Goal: Information Seeking & Learning: Learn about a topic

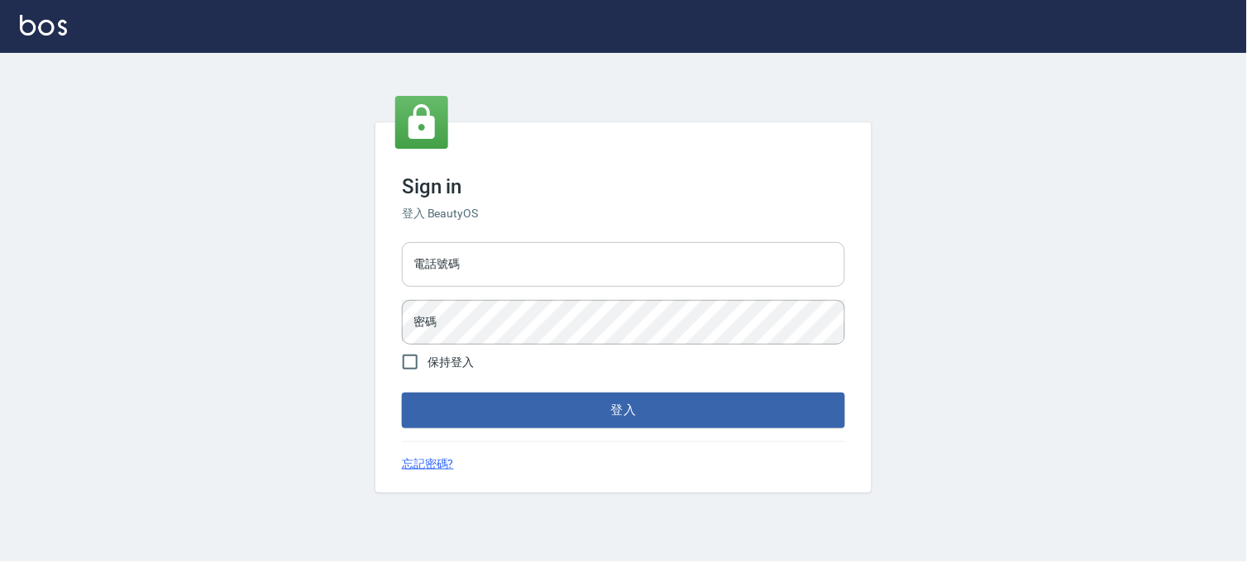
click at [484, 283] on input "電話號碼" at bounding box center [623, 264] width 443 height 45
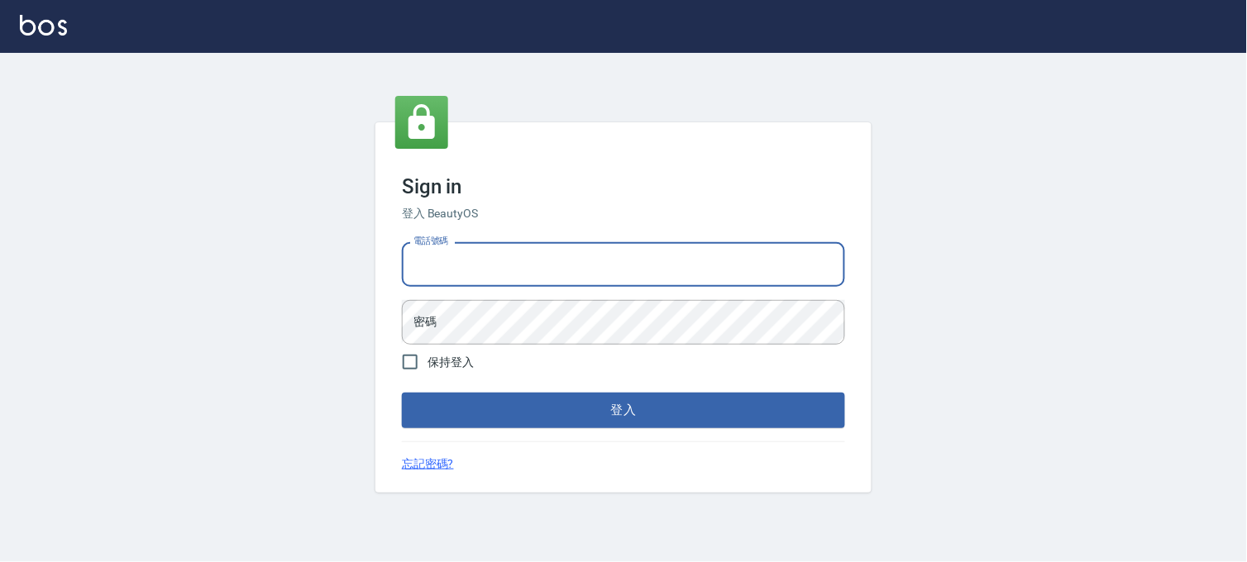
click at [508, 260] on input "電話號碼" at bounding box center [623, 264] width 443 height 45
type input "0936888819"
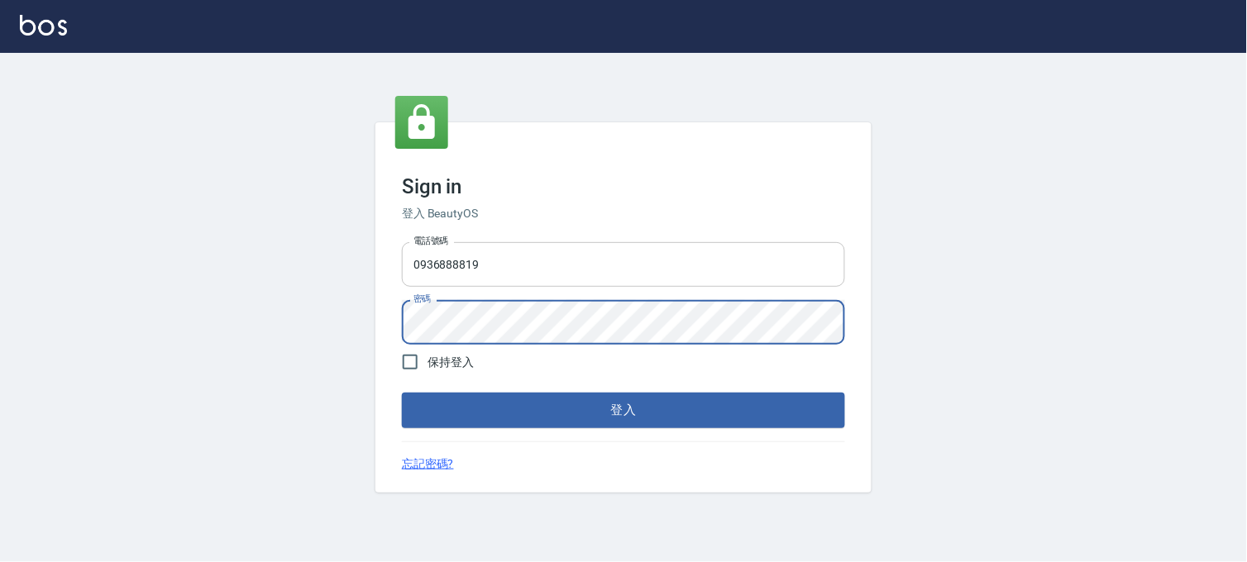
click at [402, 393] on button "登入" at bounding box center [623, 410] width 443 height 35
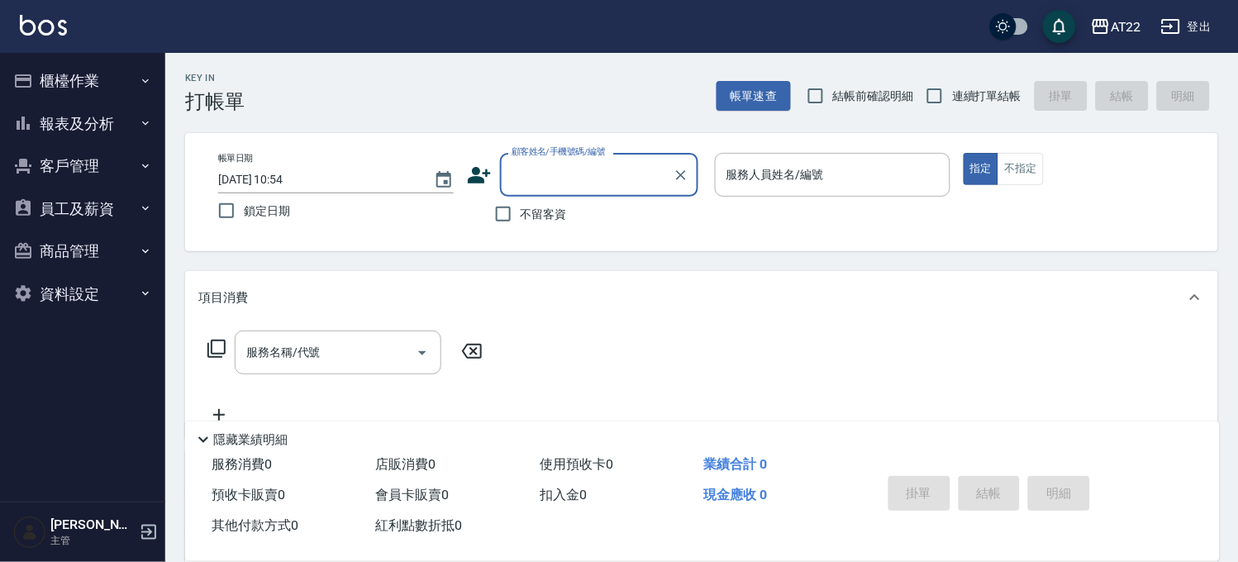
click at [79, 117] on button "報表及分析" at bounding box center [83, 124] width 152 height 43
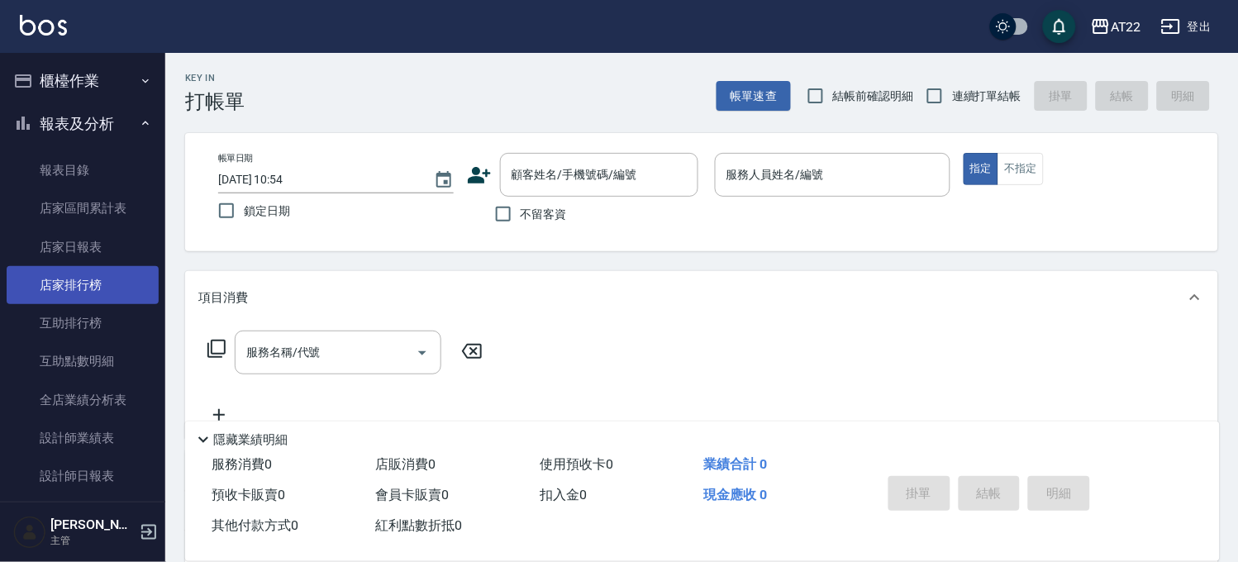
scroll to position [459, 0]
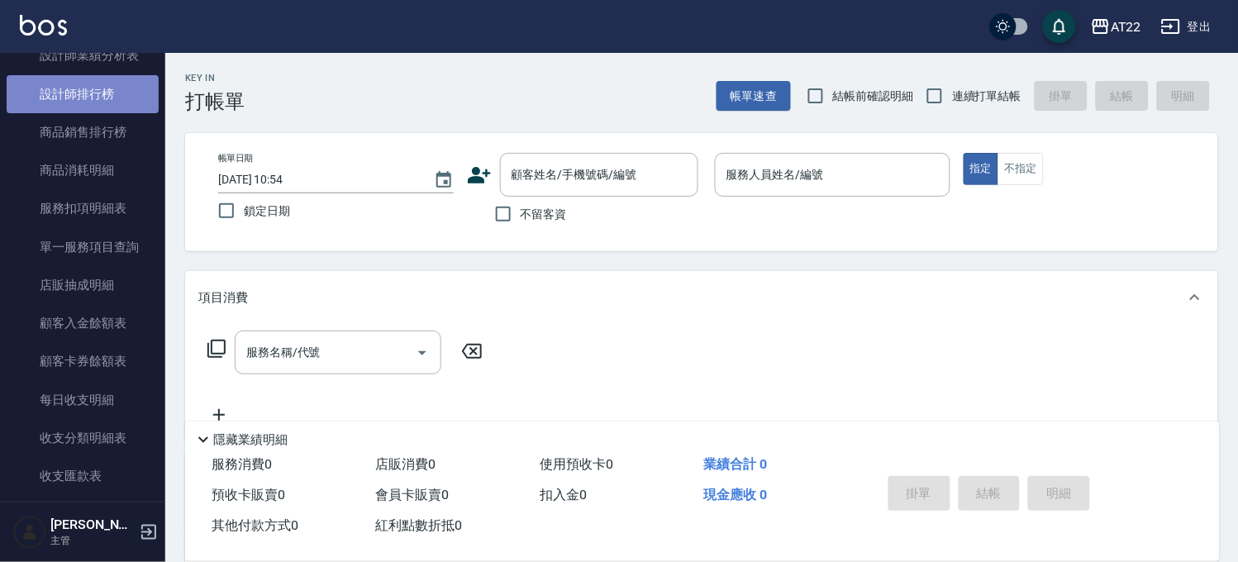
click at [126, 91] on link "設計師排行榜" at bounding box center [83, 94] width 152 height 38
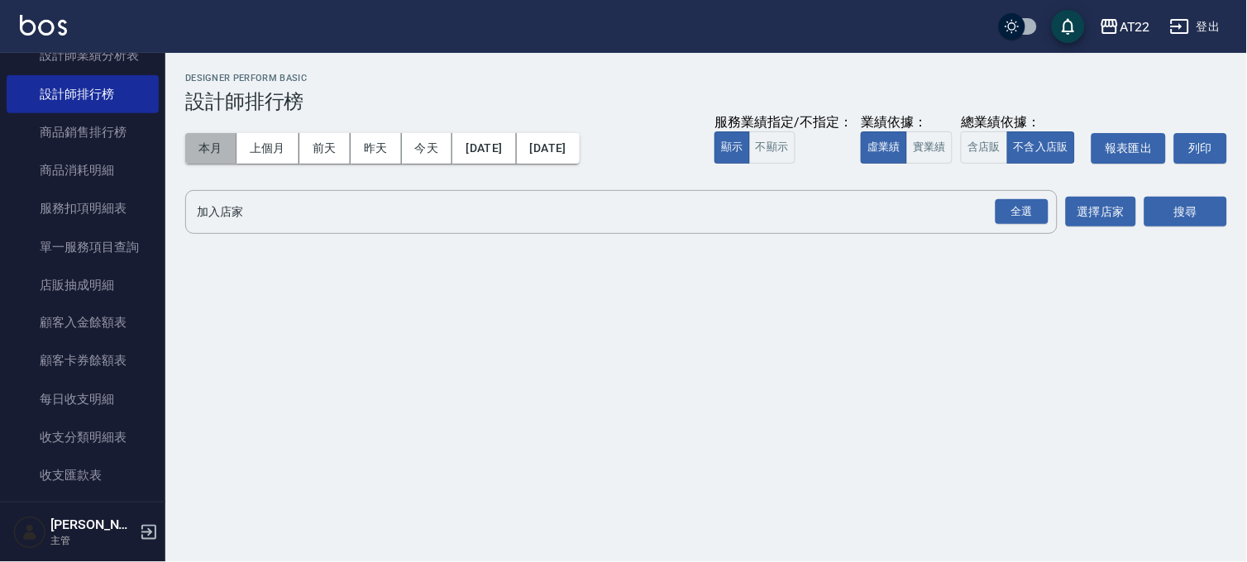
click at [231, 146] on button "本月" at bounding box center [210, 148] width 51 height 31
click at [1038, 201] on div "全選" at bounding box center [1021, 212] width 53 height 26
click at [1167, 212] on button "搜尋" at bounding box center [1185, 213] width 83 height 31
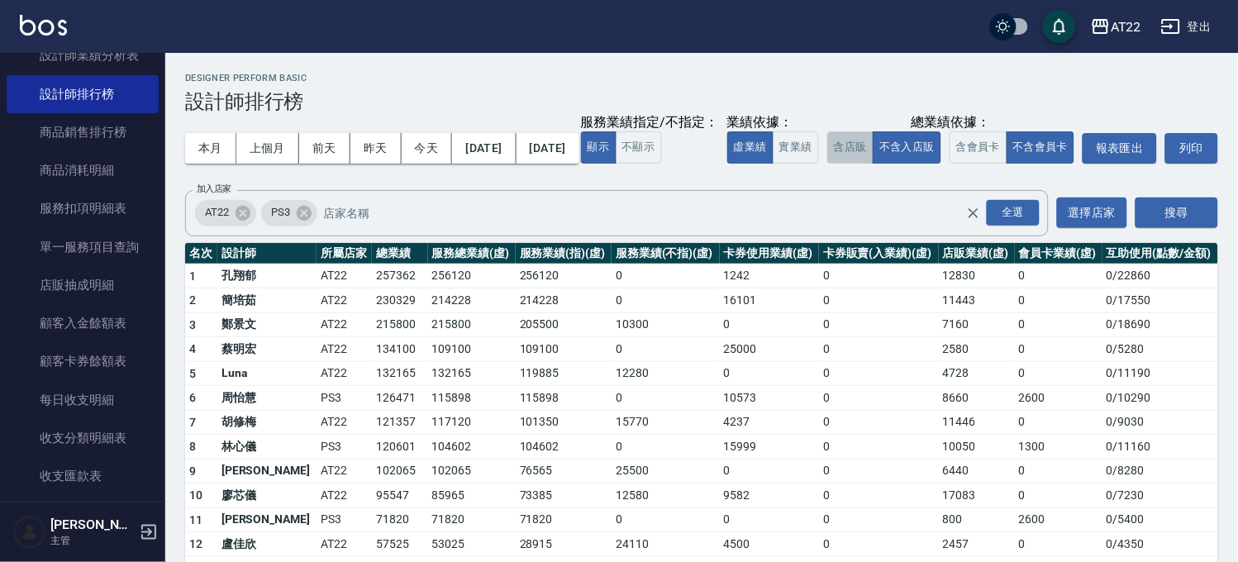
click at [828, 164] on button "含店販" at bounding box center [851, 147] width 46 height 32
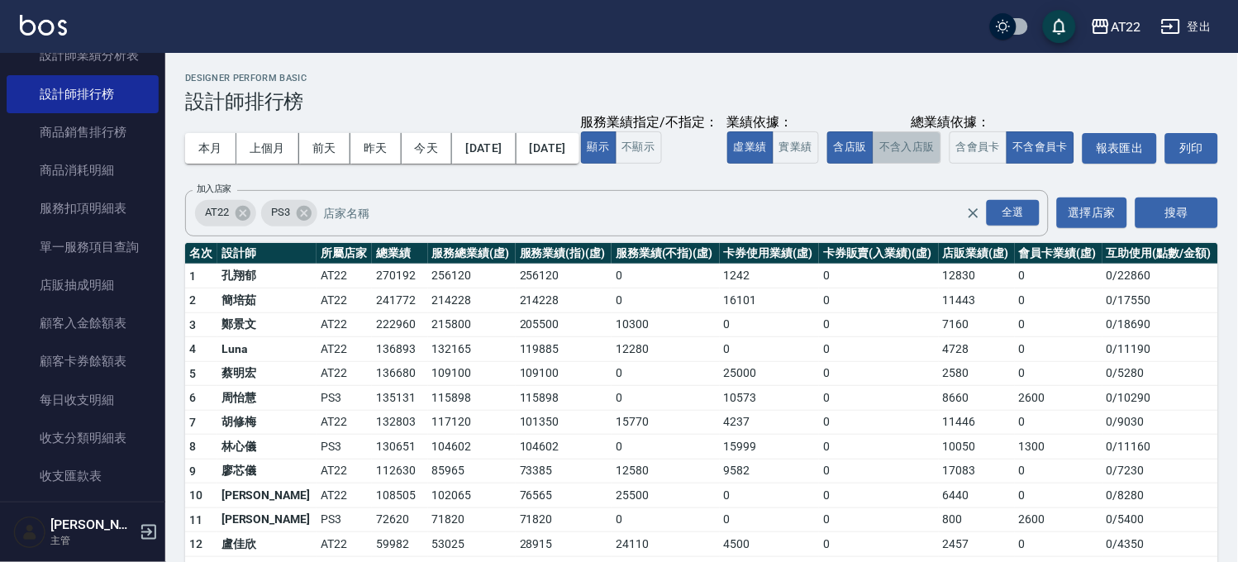
click at [873, 164] on button "不含入店販" at bounding box center [907, 147] width 69 height 32
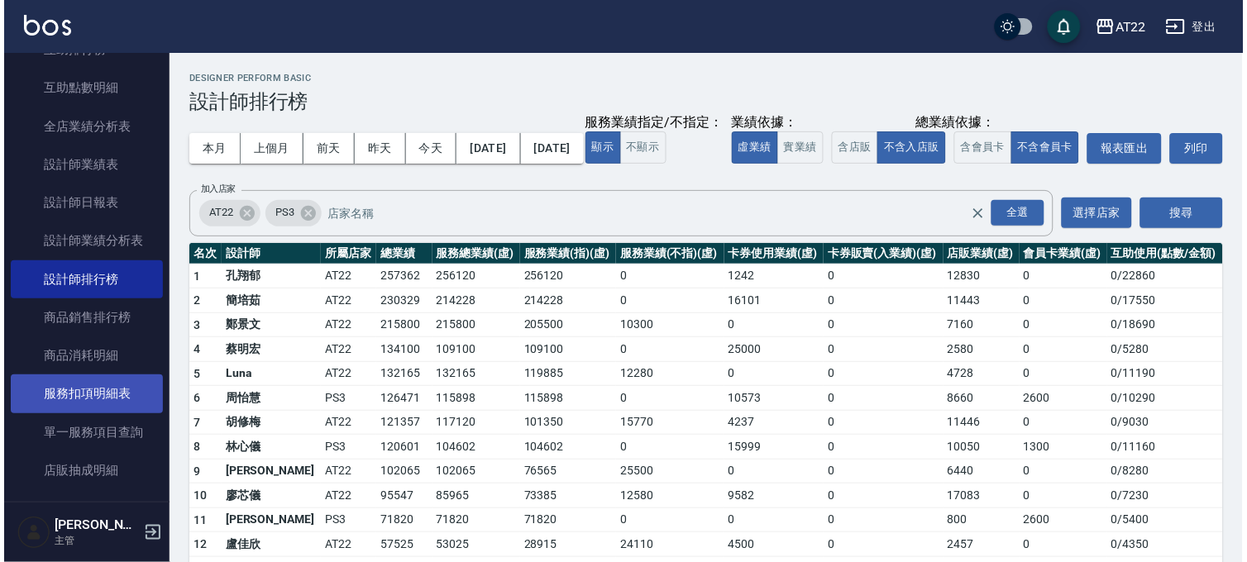
scroll to position [184, 0]
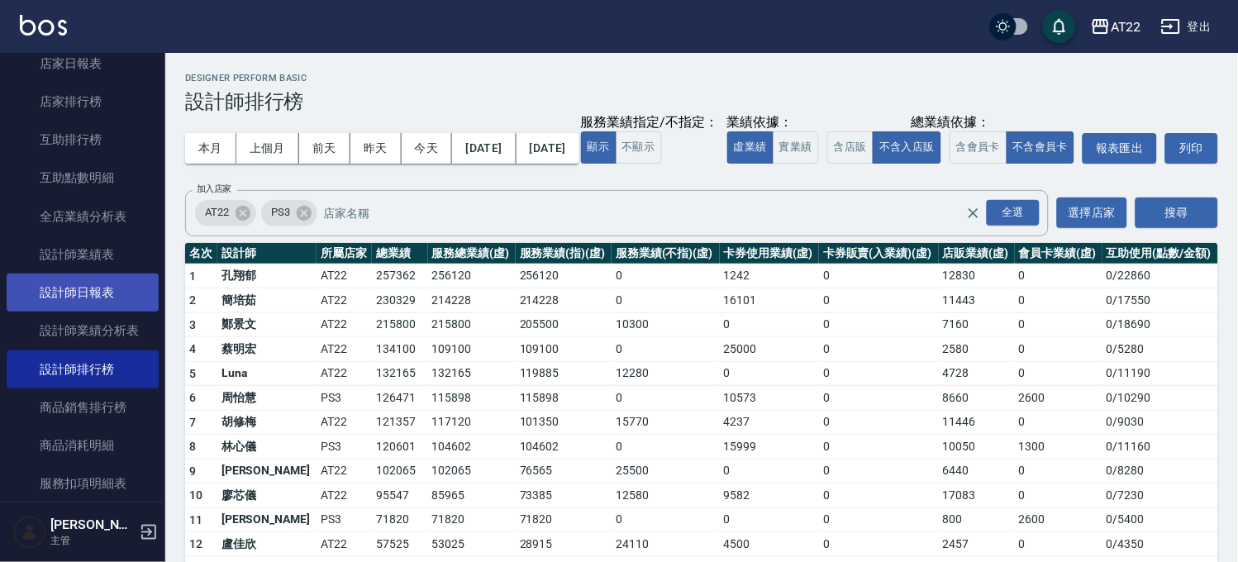
click at [95, 296] on link "設計師日報表" at bounding box center [83, 293] width 152 height 38
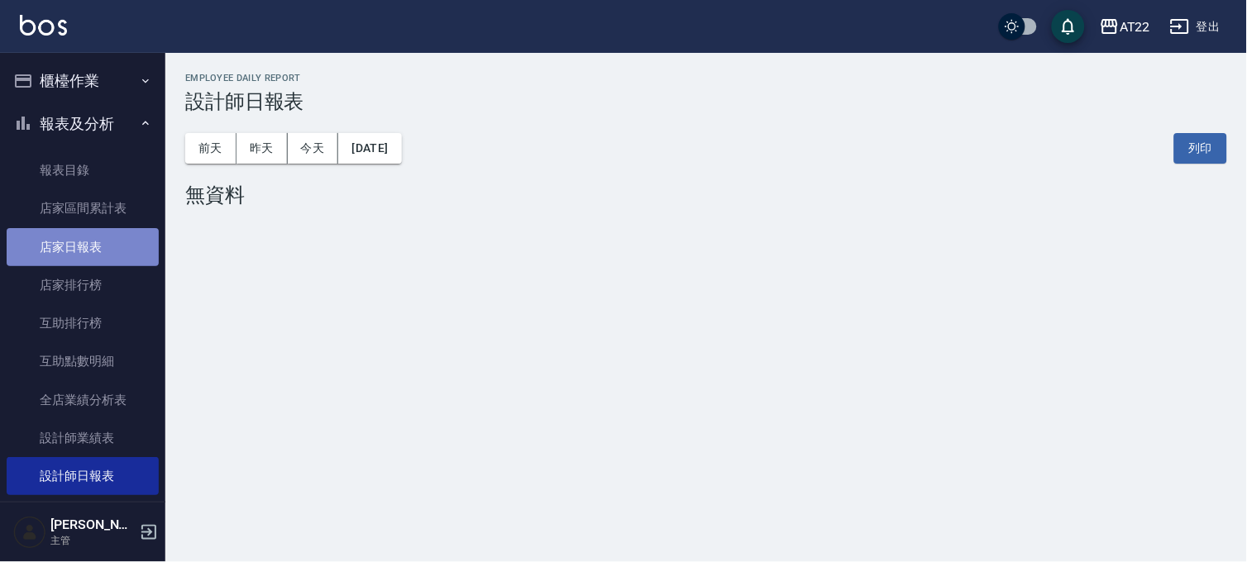
click at [98, 250] on link "店家日報表" at bounding box center [83, 247] width 152 height 38
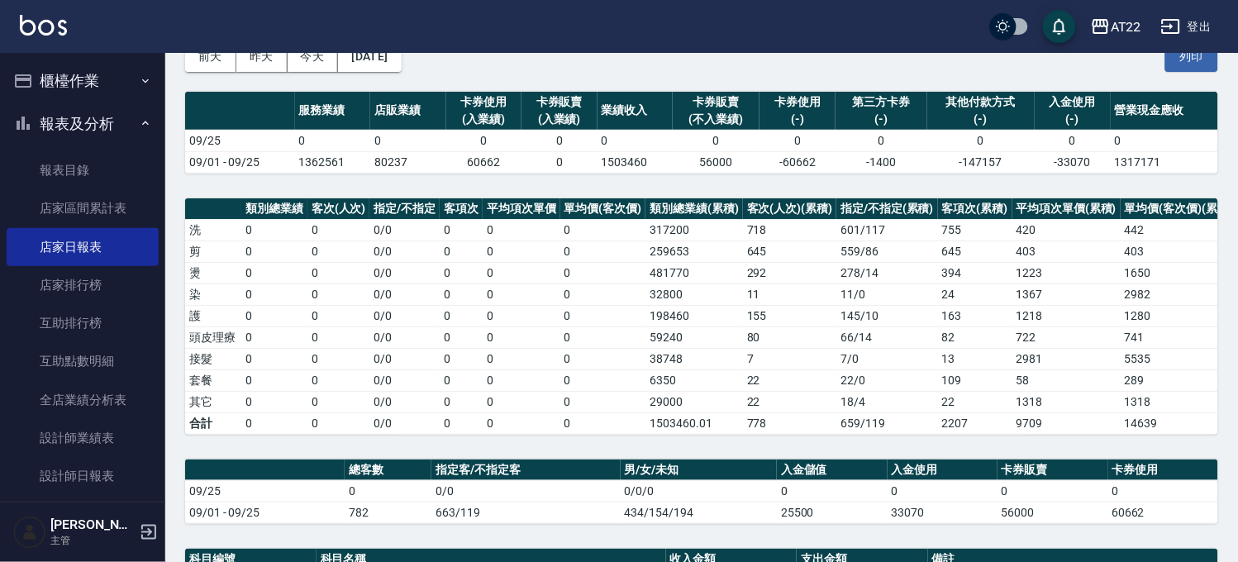
click at [666, 465] on div "AT22 [DATE] 店家日報表 列印時間： [DATE][PHONE_NUMBER]:00 Merchant Daily Report 店家日報表 [DA…" at bounding box center [701, 438] width 1073 height 954
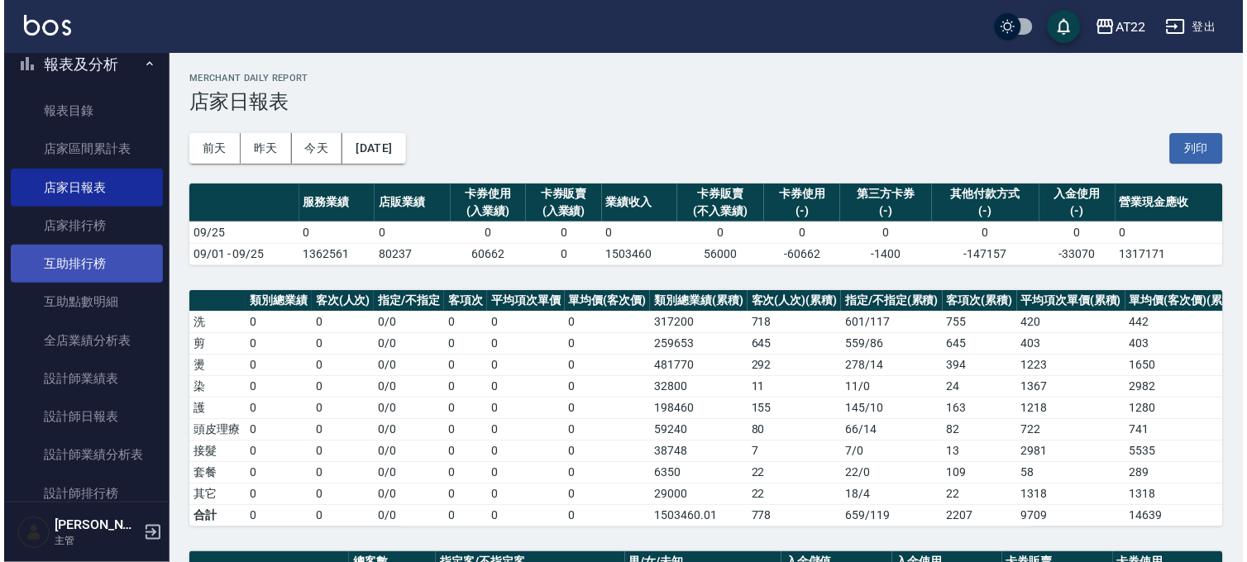
scroll to position [92, 0]
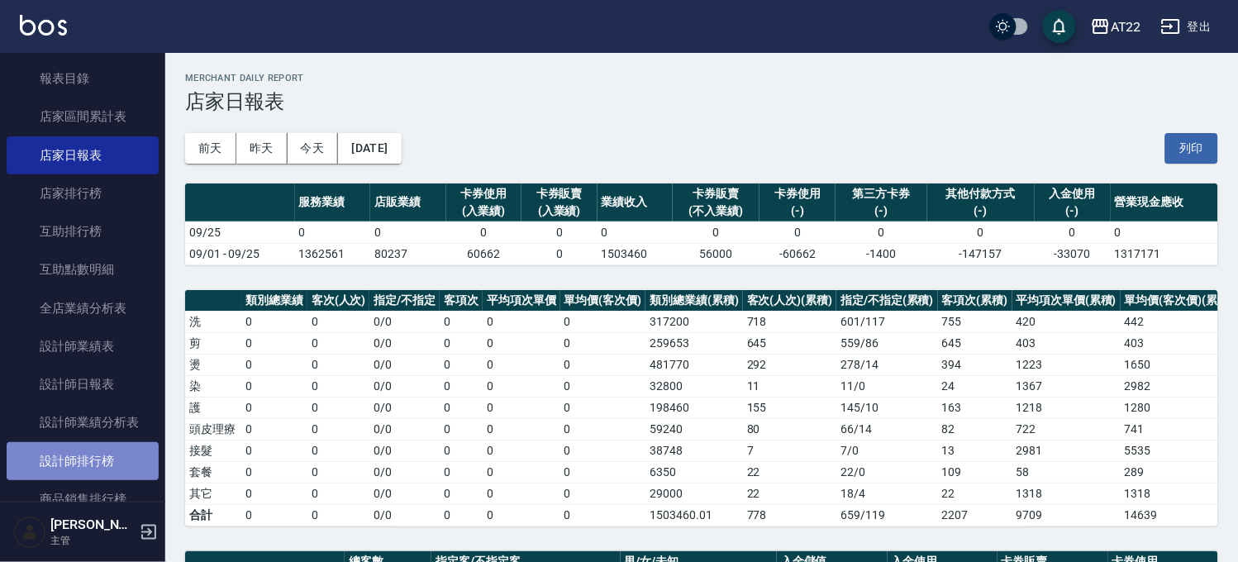
click at [95, 465] on link "設計師排行榜" at bounding box center [83, 461] width 152 height 38
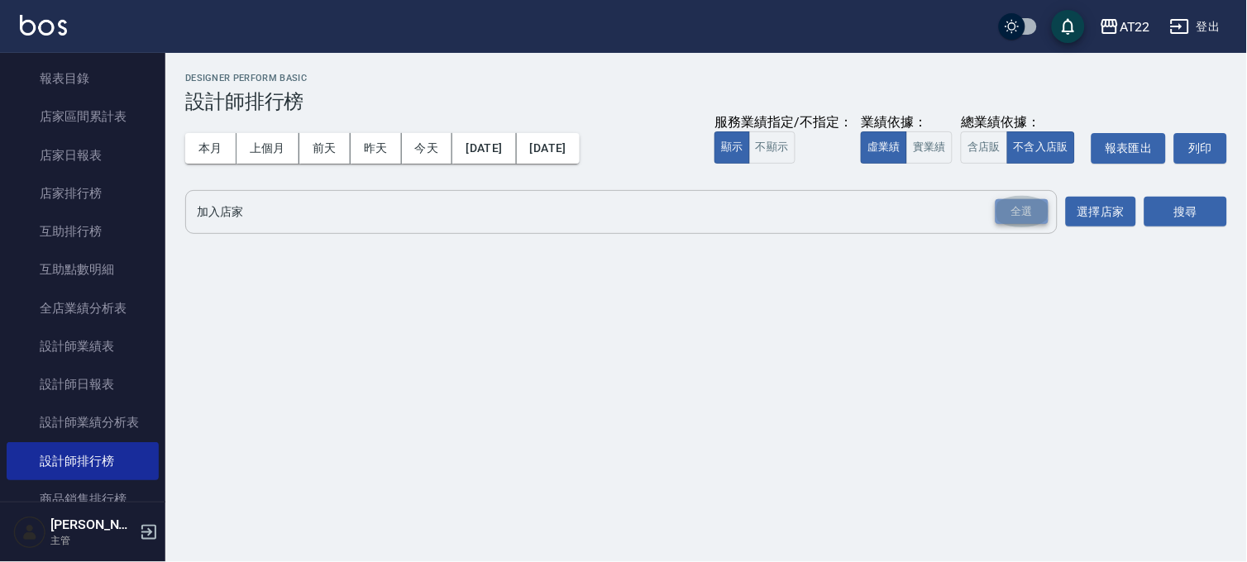
click at [1014, 220] on div "全選" at bounding box center [1021, 212] width 53 height 26
click at [1192, 219] on button "搜尋" at bounding box center [1185, 213] width 83 height 31
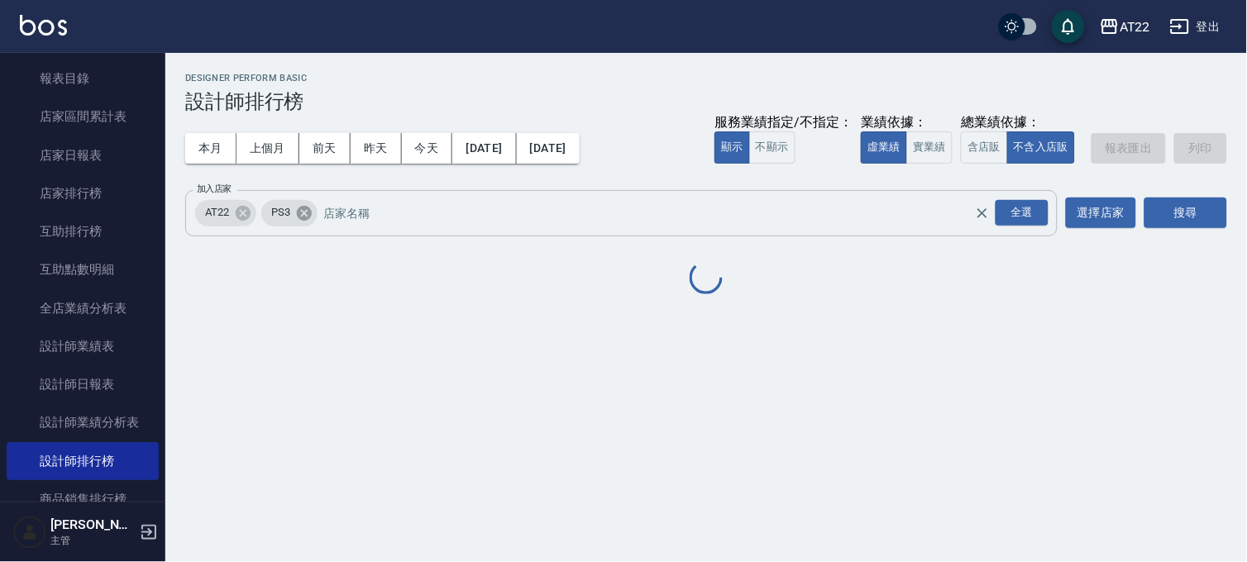
click at [308, 212] on icon at bounding box center [304, 212] width 15 height 15
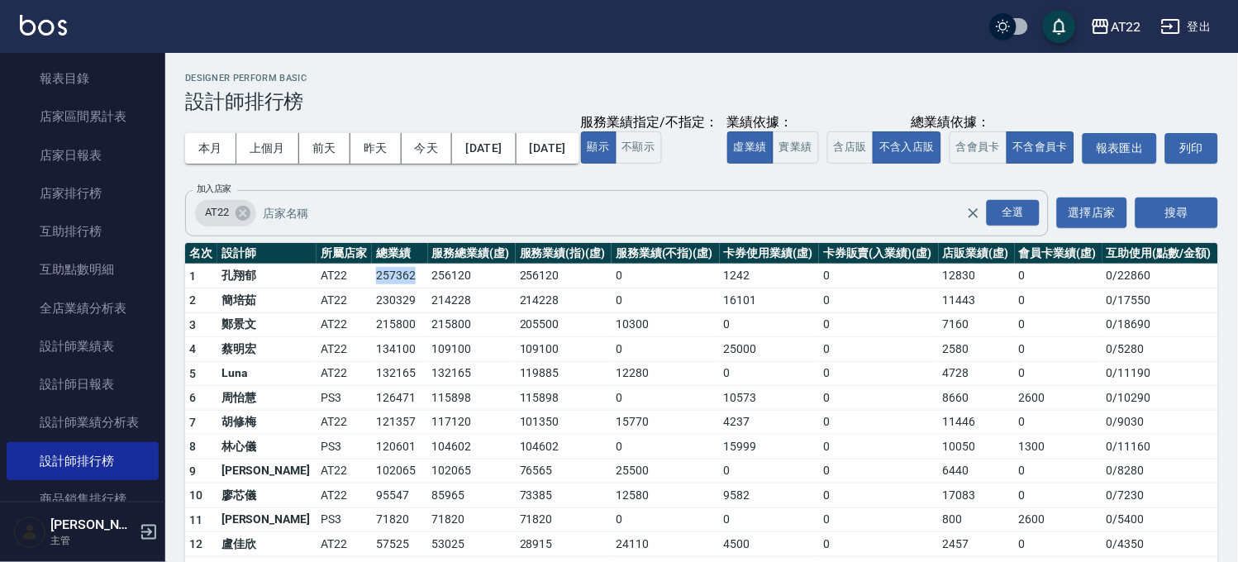
drag, startPoint x: 321, startPoint y: 308, endPoint x: 370, endPoint y: 308, distance: 49.6
click at [370, 289] on tr "1 [PERSON_NAME]AT22 257362 256120 256120 0 1242 0 12830 0 0 / 22860" at bounding box center [701, 276] width 1033 height 25
copy tr "257362"
drag, startPoint x: 326, startPoint y: 328, endPoint x: 389, endPoint y: 328, distance: 63.7
click at [389, 313] on tr "2 [PERSON_NAME]AT22 230329 214228 214228 0 16101 0 11443 0 0 / 17550" at bounding box center [701, 301] width 1033 height 25
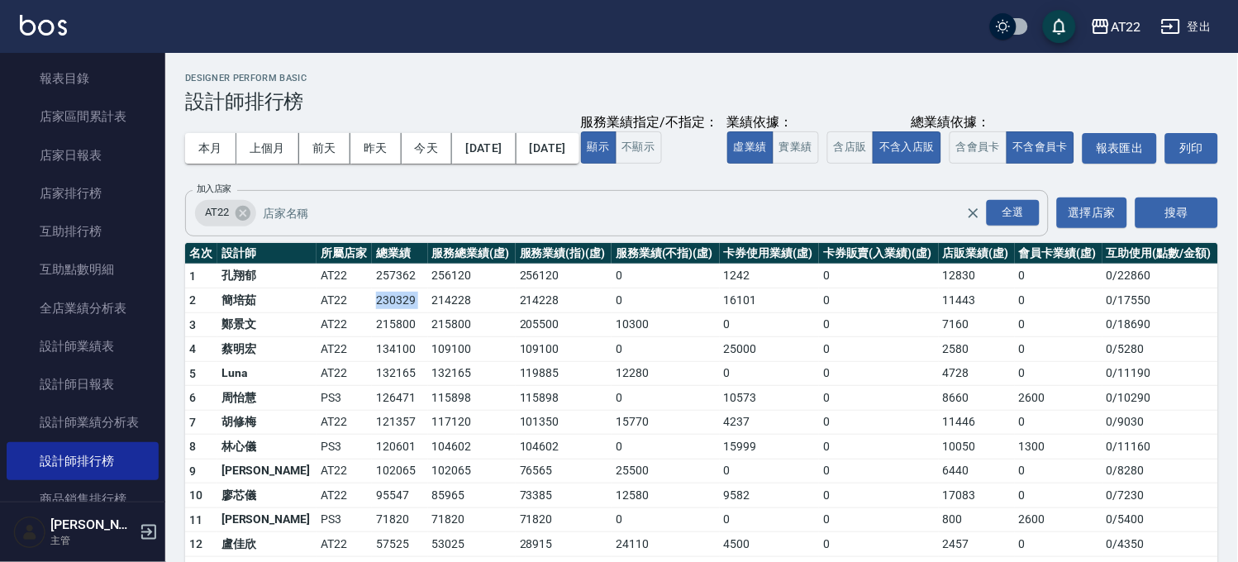
copy td "230329"
drag, startPoint x: 321, startPoint y: 357, endPoint x: 375, endPoint y: 359, distance: 54.6
click at [375, 337] on tr "3 [PERSON_NAME]AT22 215800 215800 205500 10300 0 0 7160 0 0 / 18690" at bounding box center [701, 325] width 1033 height 25
copy tr "215800"
drag, startPoint x: 327, startPoint y: 408, endPoint x: 379, endPoint y: 410, distance: 52.1
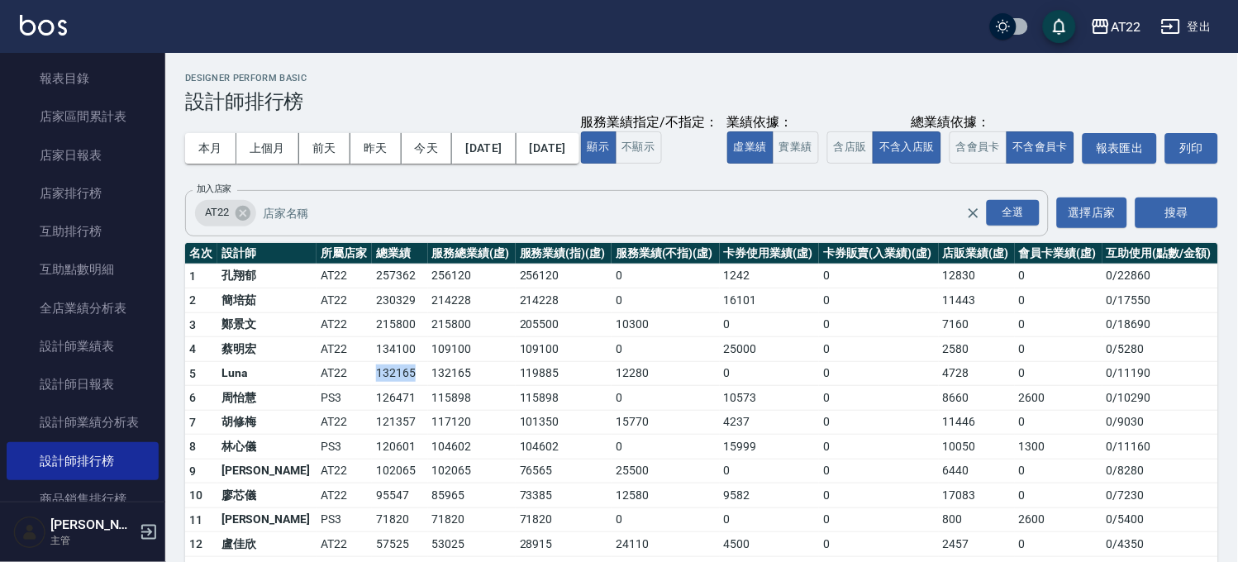
click at [379, 386] on td "132165" at bounding box center [399, 373] width 55 height 25
copy td "132165"
click at [1174, 228] on button "搜尋" at bounding box center [1177, 213] width 83 height 31
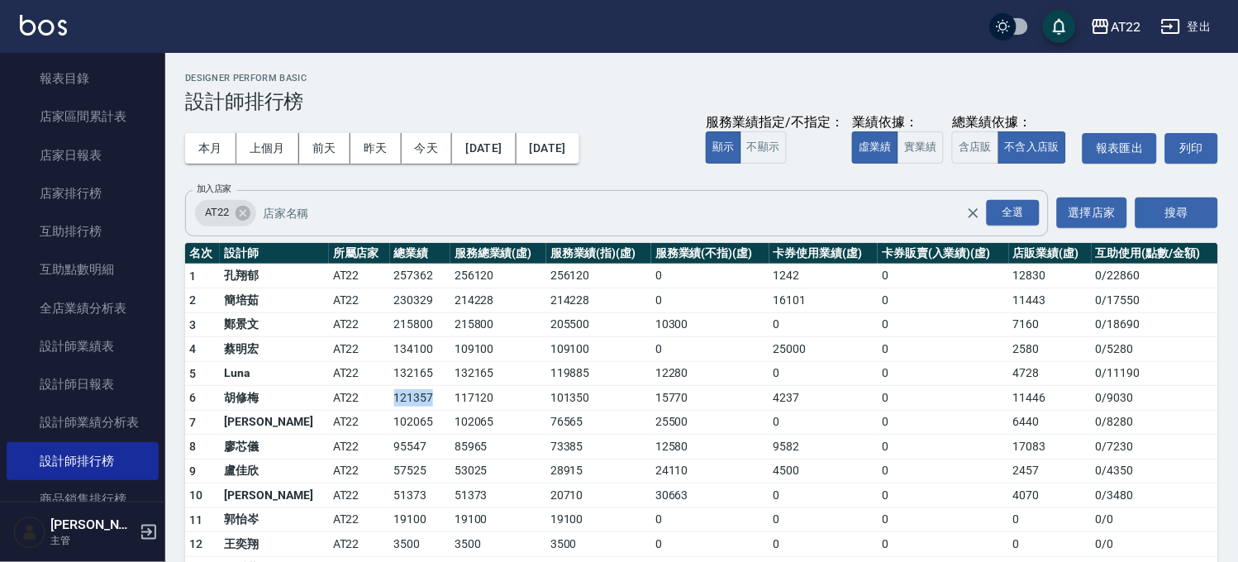
drag, startPoint x: 341, startPoint y: 398, endPoint x: 393, endPoint y: 402, distance: 52.2
click at [393, 402] on td "121357" at bounding box center [420, 398] width 61 height 25
copy td "121357"
drag, startPoint x: 340, startPoint y: 420, endPoint x: 389, endPoint y: 422, distance: 48.8
click at [390, 422] on td "102065" at bounding box center [420, 422] width 61 height 25
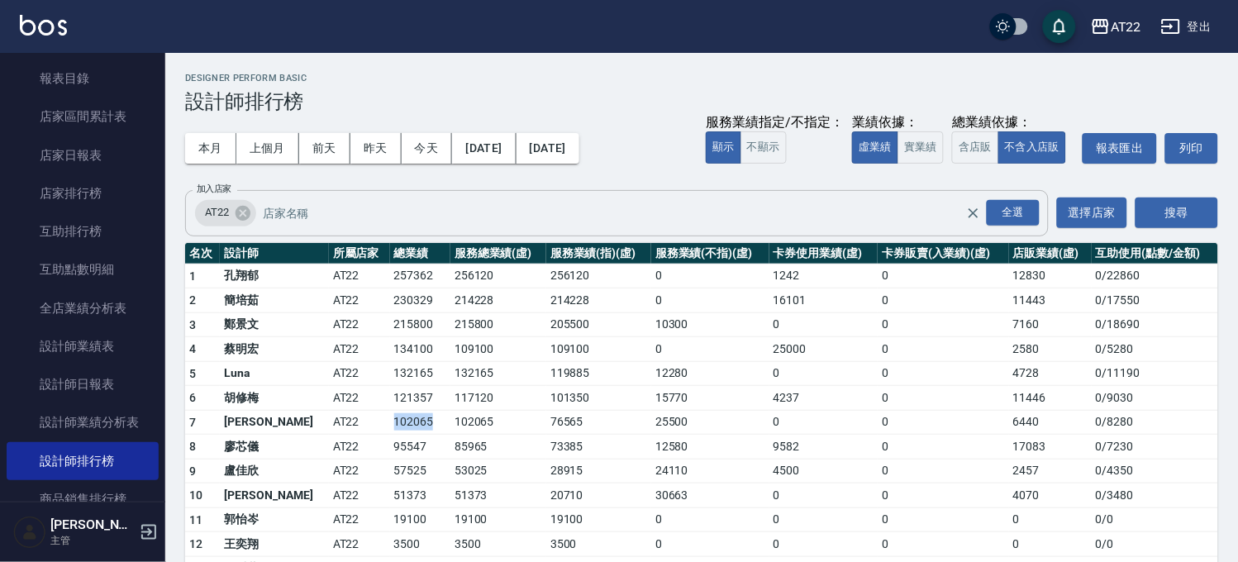
copy td "102065"
drag, startPoint x: 370, startPoint y: 445, endPoint x: 382, endPoint y: 446, distance: 12.5
click at [382, 446] on tr "8 廖芯儀 AT22 95547 85965 73385 12580 9582 0 17083 0 / 7230" at bounding box center [701, 447] width 1033 height 25
copy tr "95547"
drag, startPoint x: 344, startPoint y: 471, endPoint x: 383, endPoint y: 470, distance: 38.9
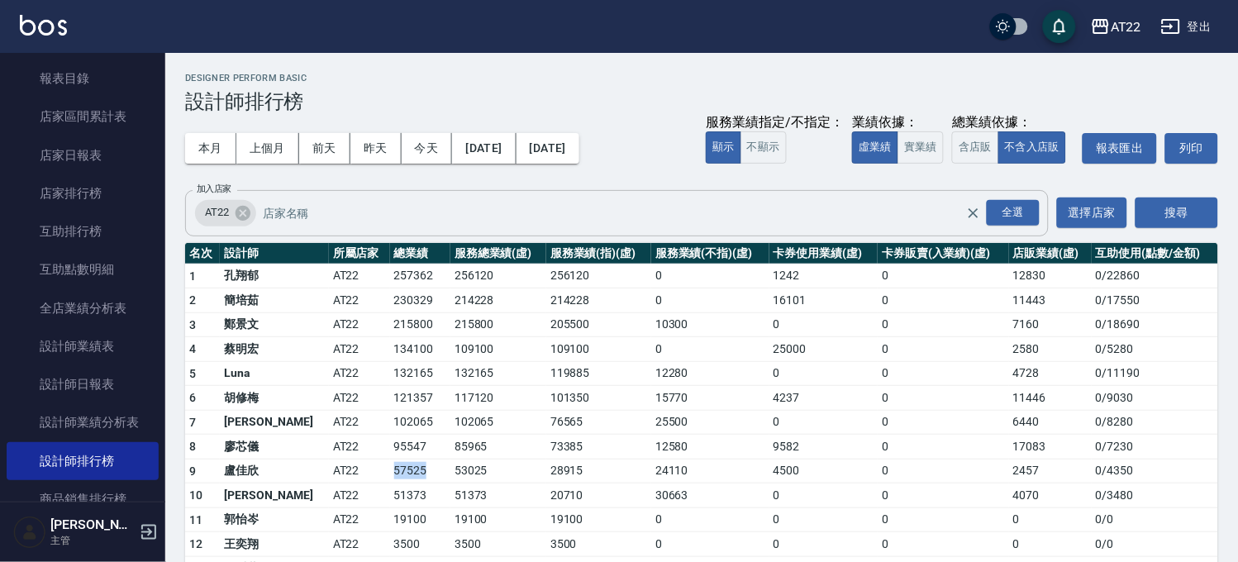
click at [390, 470] on td "57525" at bounding box center [420, 471] width 61 height 25
copy td "57525"
click at [451, 480] on td "53025" at bounding box center [499, 471] width 96 height 25
drag, startPoint x: 339, startPoint y: 474, endPoint x: 381, endPoint y: 473, distance: 42.2
click at [390, 473] on td "57525" at bounding box center [420, 471] width 61 height 25
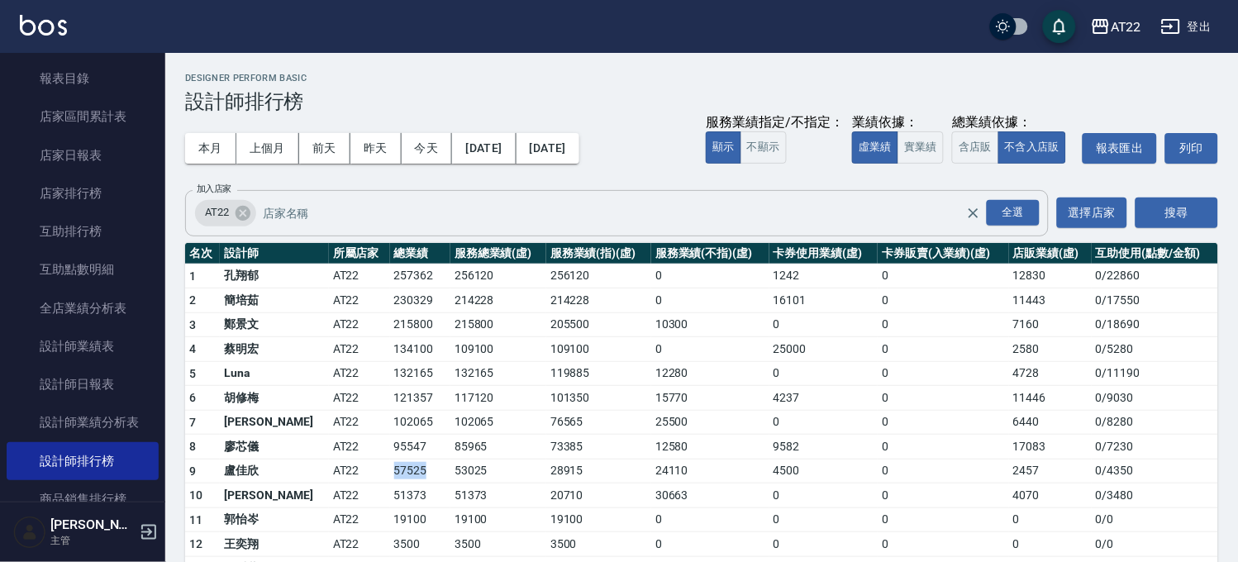
copy td "57525"
drag, startPoint x: 334, startPoint y: 502, endPoint x: 391, endPoint y: 498, distance: 57.2
click at [391, 498] on tr "10 [PERSON_NAME]AT22 51373 51373 20710 30663 0 0 4070 0 / 3480" at bounding box center [701, 496] width 1033 height 25
copy tr "51373"
click at [329, 332] on td "AT22" at bounding box center [359, 325] width 61 height 25
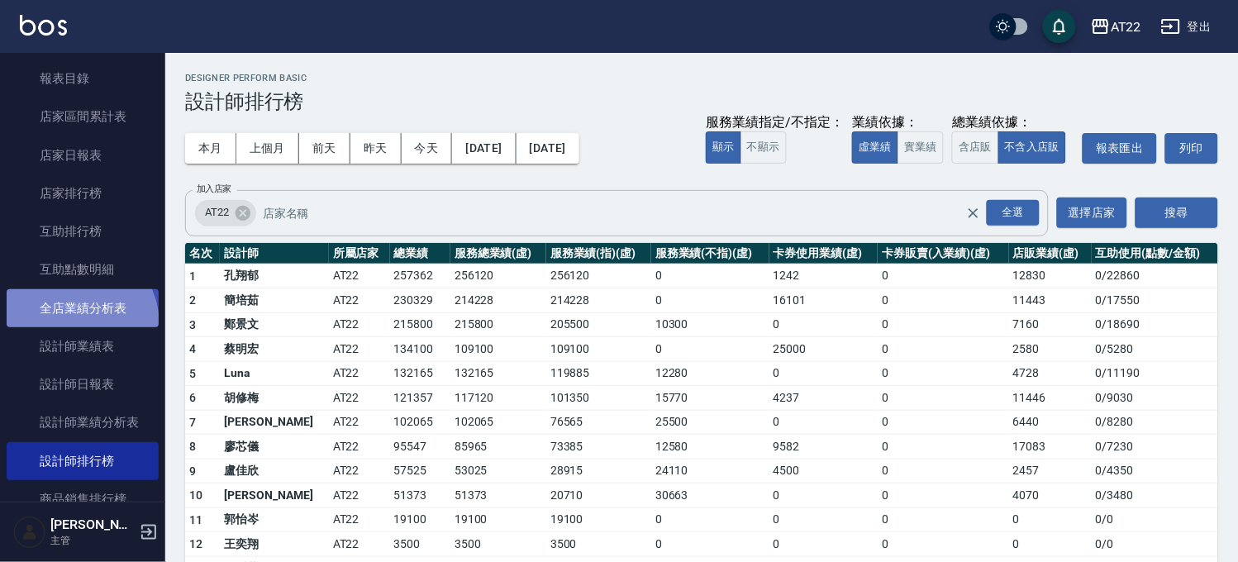
click at [72, 324] on link "全店業績分析表" at bounding box center [83, 308] width 152 height 38
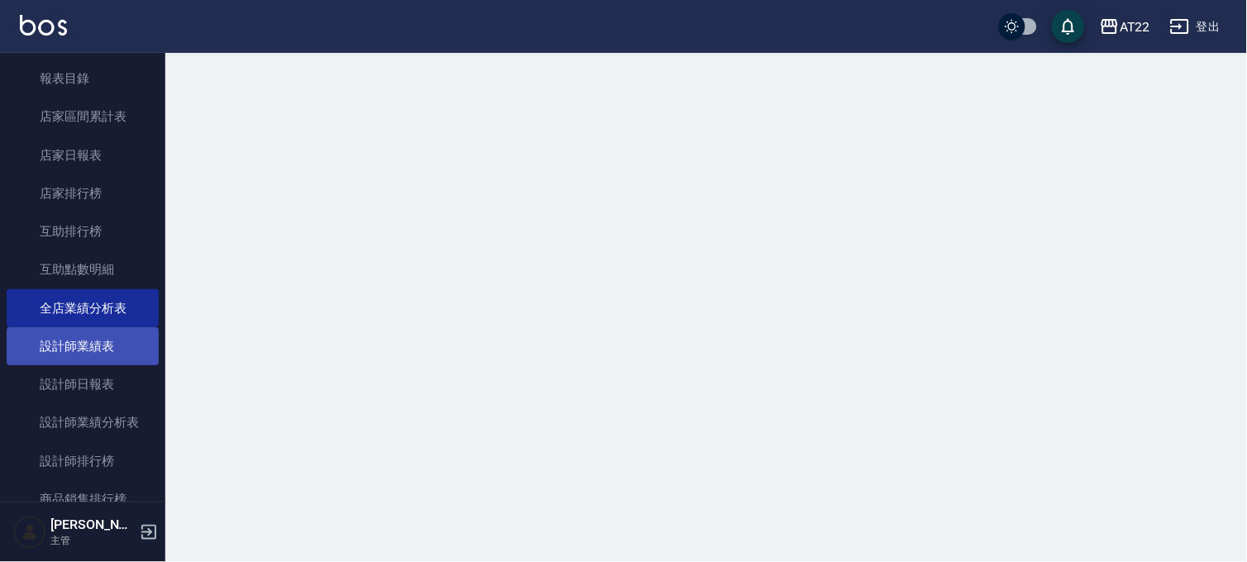
click at [69, 345] on link "設計師業績表" at bounding box center [83, 346] width 152 height 38
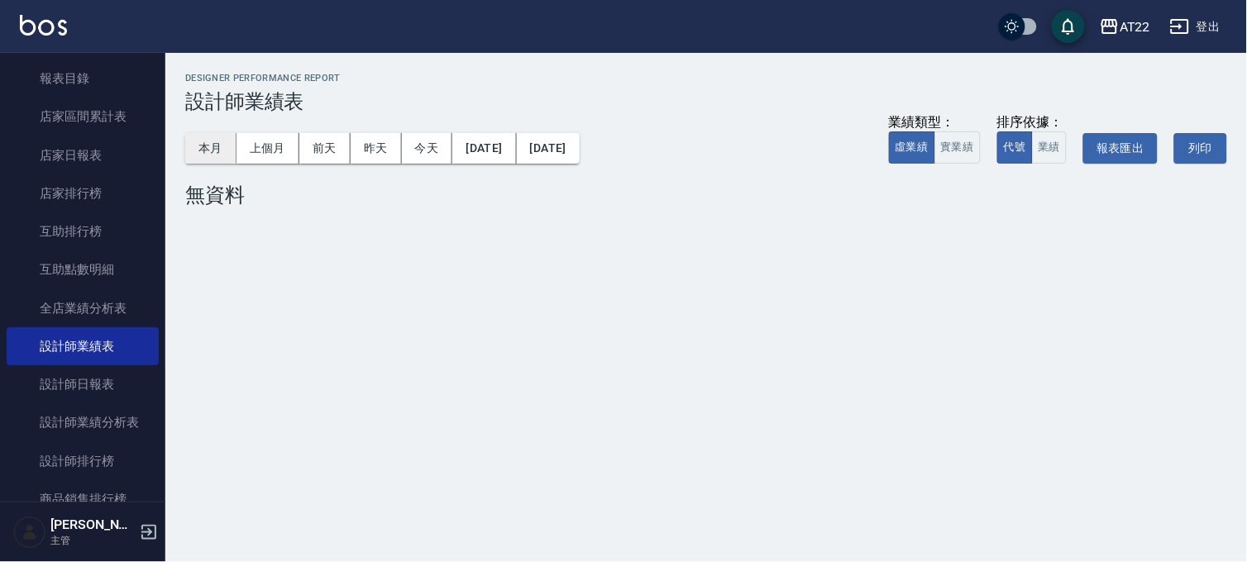
click at [231, 157] on button "本月" at bounding box center [210, 148] width 51 height 31
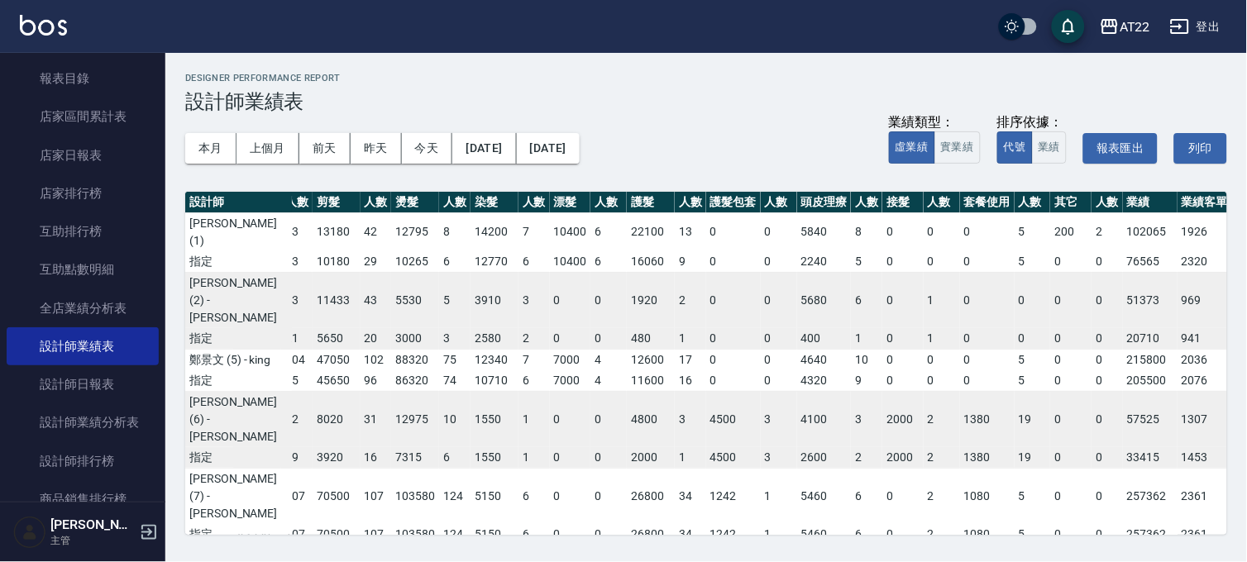
scroll to position [0, 235]
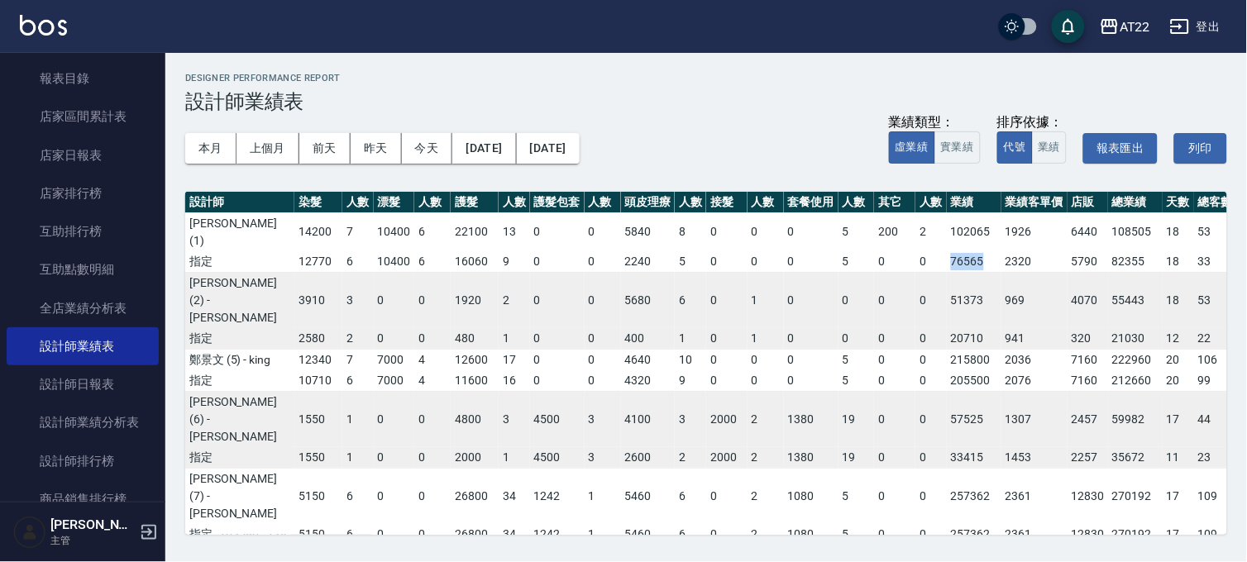
drag, startPoint x: 871, startPoint y: 260, endPoint x: 919, endPoint y: 263, distance: 48.1
click at [919, 263] on tr "指定 14650 33 10180 29 10265 6 12770 6 10400 6 16060 9 0 0 2240 5 0 0 0 5 0 0 765…" at bounding box center [620, 261] width 1341 height 21
drag, startPoint x: 882, startPoint y: 337, endPoint x: 921, endPoint y: 341, distance: 39.1
click at [947, 341] on td "20710" at bounding box center [974, 338] width 55 height 21
drag, startPoint x: 879, startPoint y: 420, endPoint x: 921, endPoint y: 418, distance: 42.2
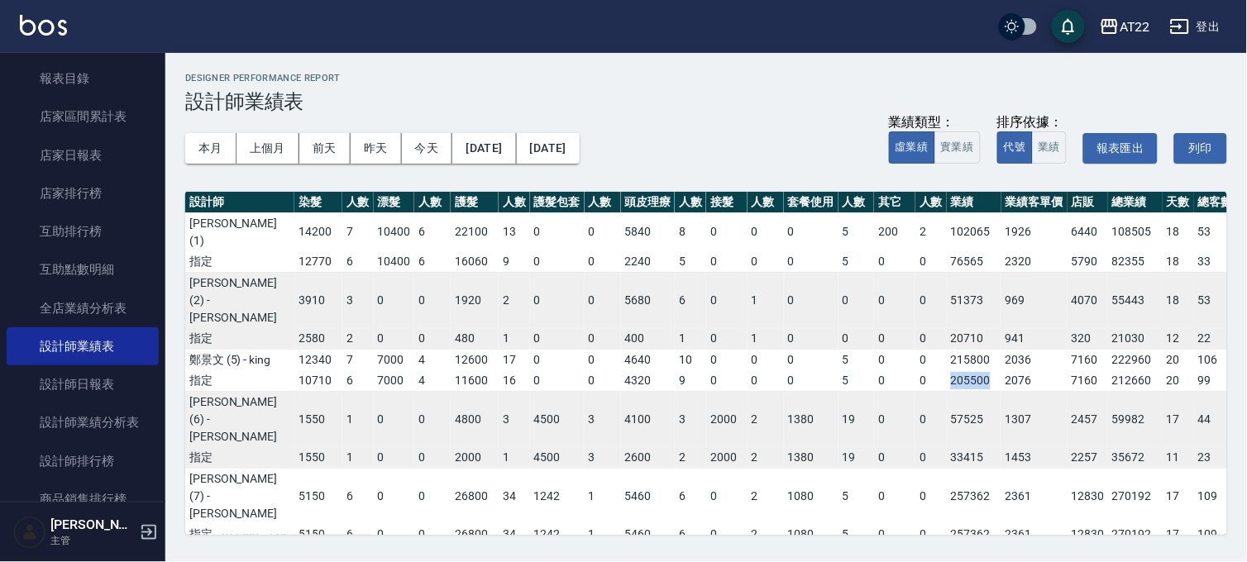
click at [947, 392] on td "205500" at bounding box center [974, 380] width 55 height 21
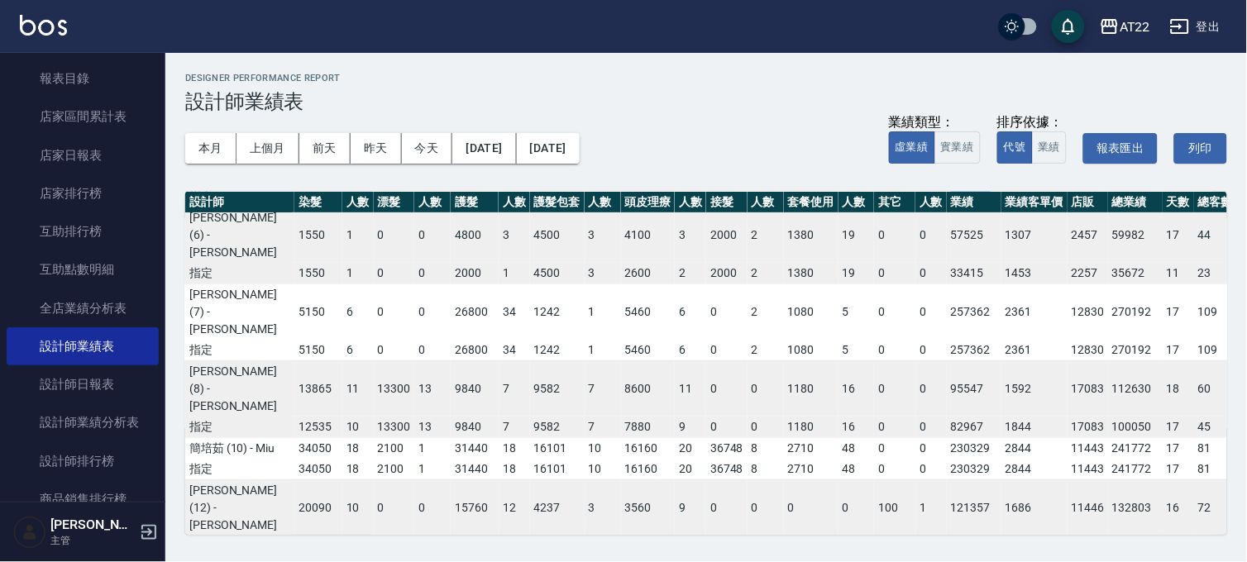
scroll to position [184, 235]
drag, startPoint x: 870, startPoint y: 302, endPoint x: 915, endPoint y: 316, distance: 47.6
click at [915, 285] on tr "指定 8150 19 3920 16 7315 6 1550 1 0 0 2000 1 4500 3 2600 2 2000 2 1380 19 0 0 33…" at bounding box center [620, 274] width 1341 height 21
drag, startPoint x: 875, startPoint y: 382, endPoint x: 923, endPoint y: 389, distance: 48.4
click at [923, 362] on tr "指定 43550 107 70500 107 103580 124 5150 6 0 0 26800 34 1242 1 5460 6 0 2 1080 5 …" at bounding box center [620, 351] width 1341 height 21
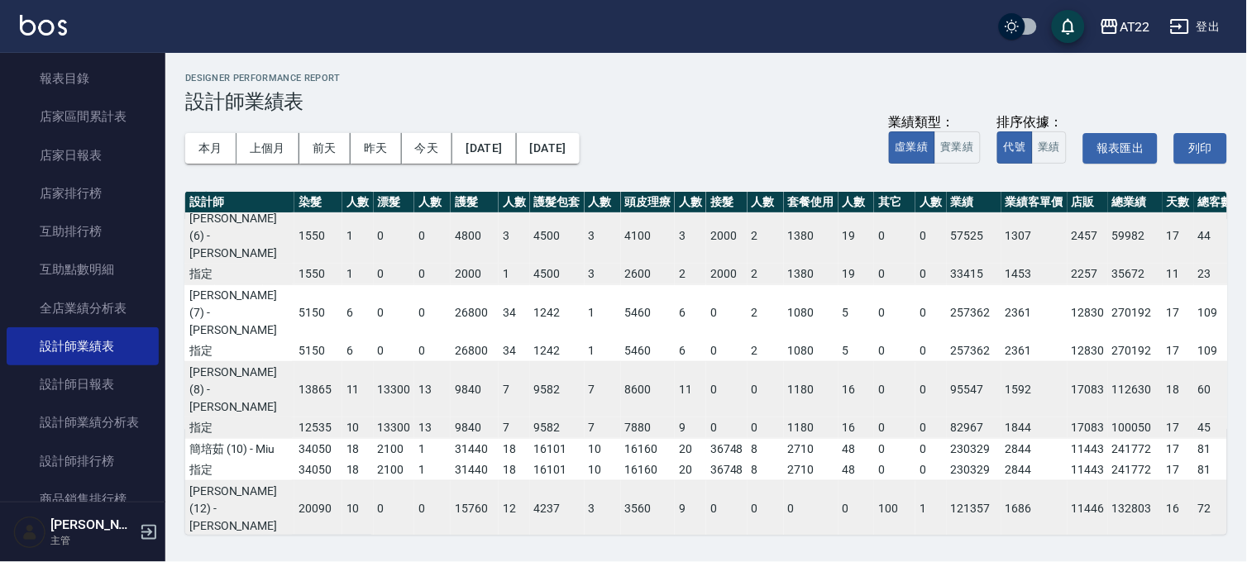
click at [947, 439] on td "82967" at bounding box center [974, 428] width 55 height 21
drag, startPoint x: 874, startPoint y: 460, endPoint x: 916, endPoint y: 456, distance: 42.5
click at [916, 439] on tr "指定 18500 44 8570 34 1580 1 12535 10 13300 13 9840 7 9582 7 7880 9 0 0 1180 16 0…" at bounding box center [620, 428] width 1341 height 21
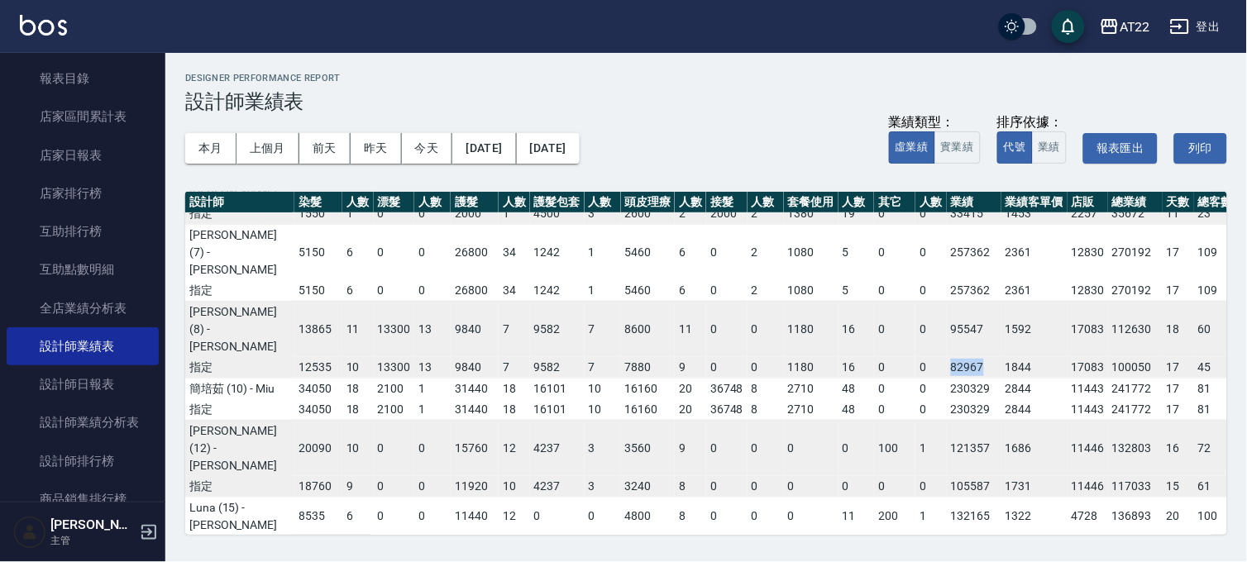
scroll to position [275, 235]
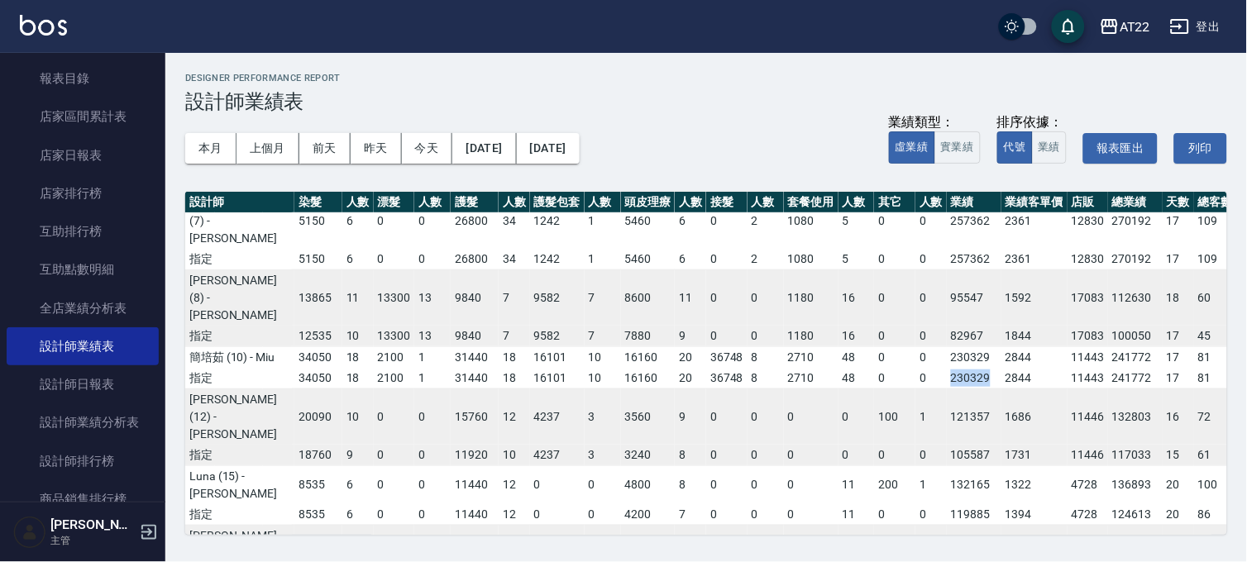
drag, startPoint x: 877, startPoint y: 441, endPoint x: 923, endPoint y: 451, distance: 47.5
click at [947, 389] on td "230329" at bounding box center [974, 378] width 55 height 21
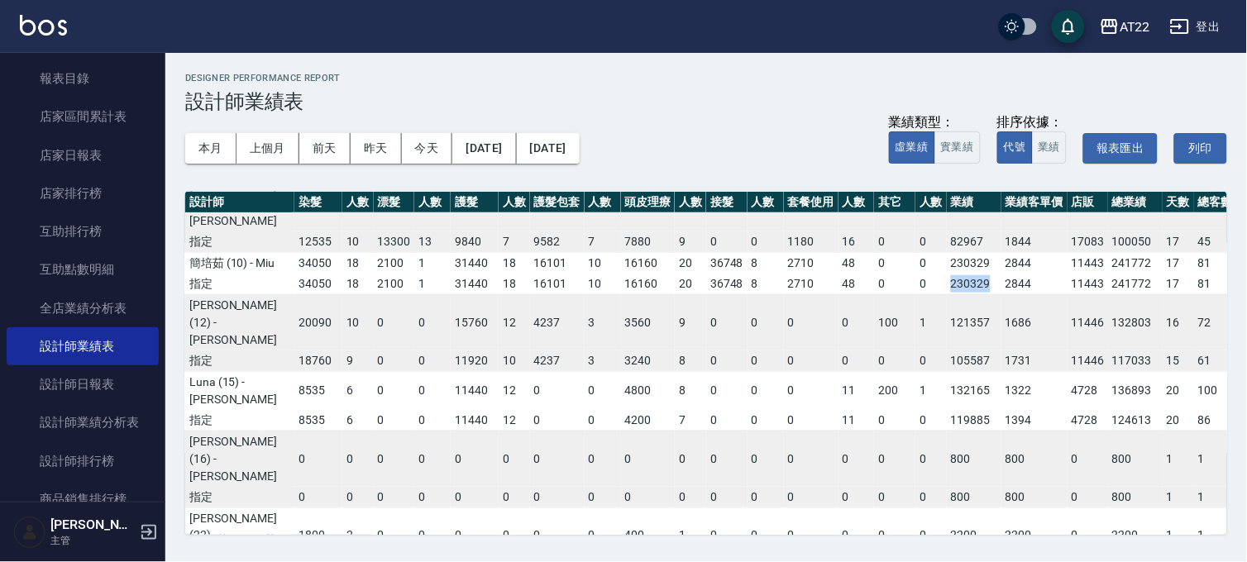
scroll to position [459, 235]
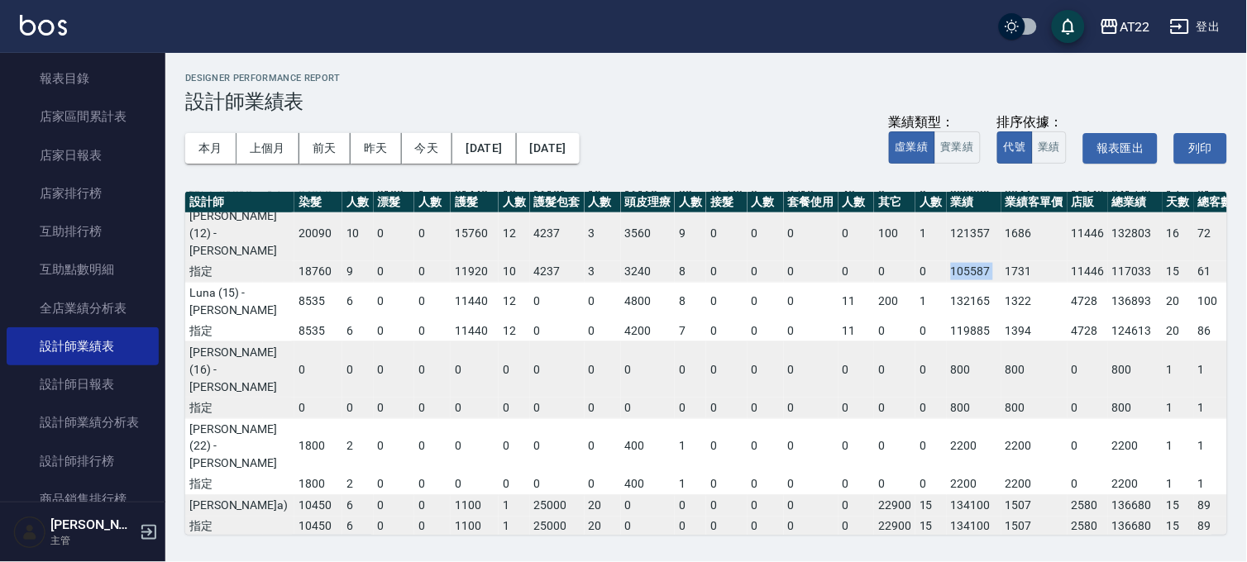
drag, startPoint x: 877, startPoint y: 341, endPoint x: 937, endPoint y: 342, distance: 59.5
click at [937, 283] on tr "指定 26000 61 20320 53 21110 11 18760 9 0 0 11920 10 4237 3 3240 8 0 0 0 0 0 0 10…" at bounding box center [620, 271] width 1341 height 21
drag, startPoint x: 880, startPoint y: 411, endPoint x: 922, endPoint y: 416, distance: 42.5
click at [947, 342] on td "119885" at bounding box center [974, 331] width 55 height 21
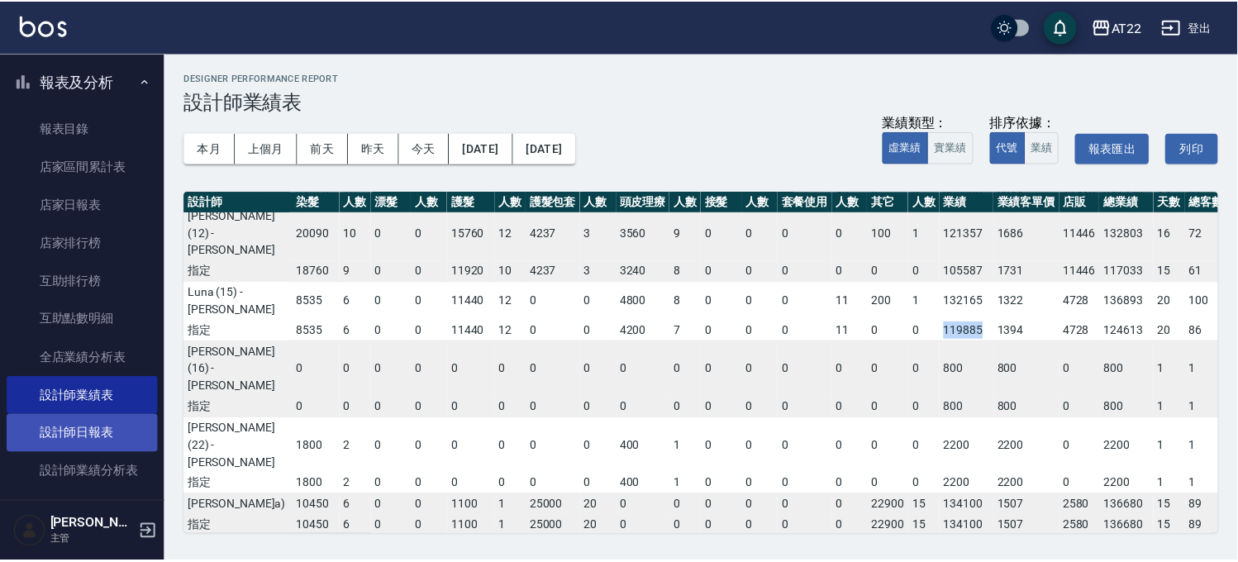
scroll to position [0, 0]
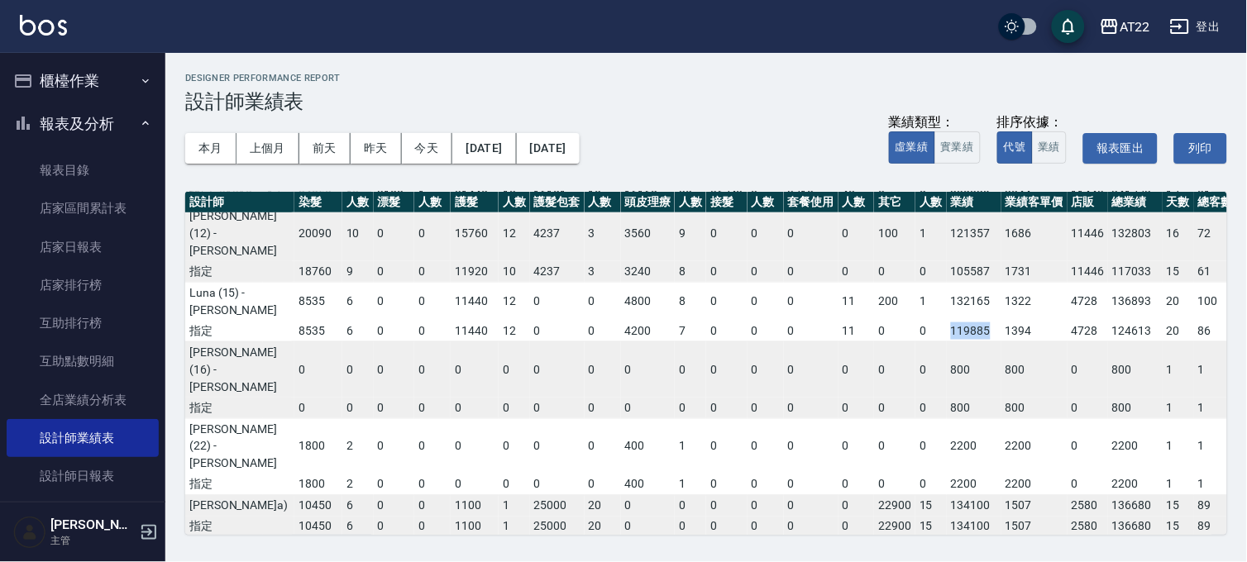
click at [84, 121] on button "報表及分析" at bounding box center [83, 124] width 152 height 43
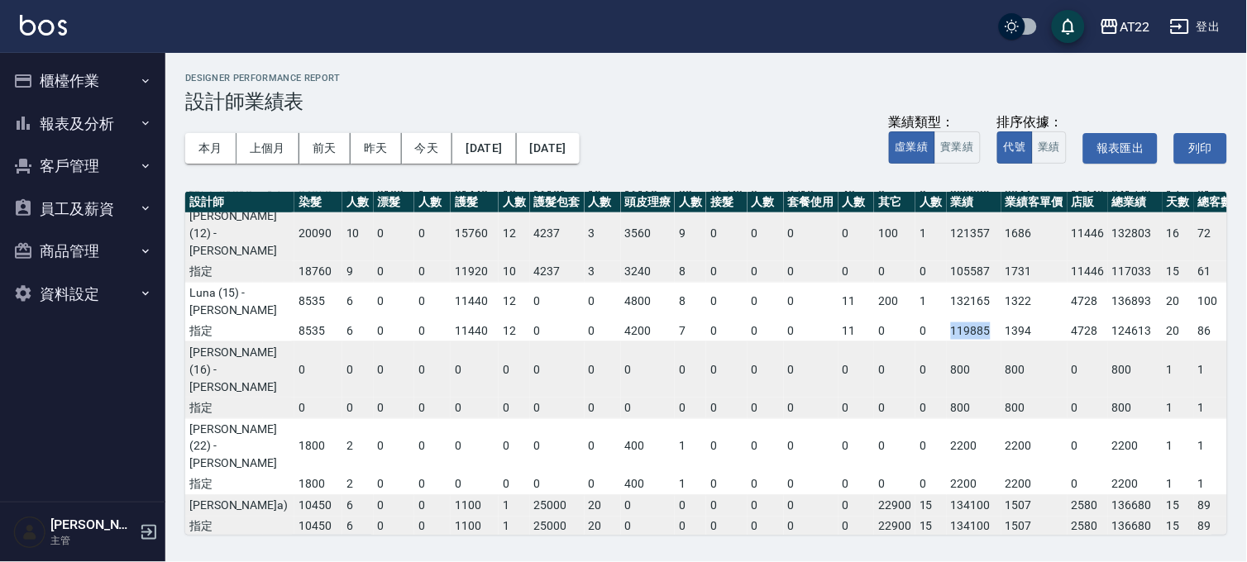
click at [91, 152] on button "客戶管理" at bounding box center [83, 166] width 152 height 43
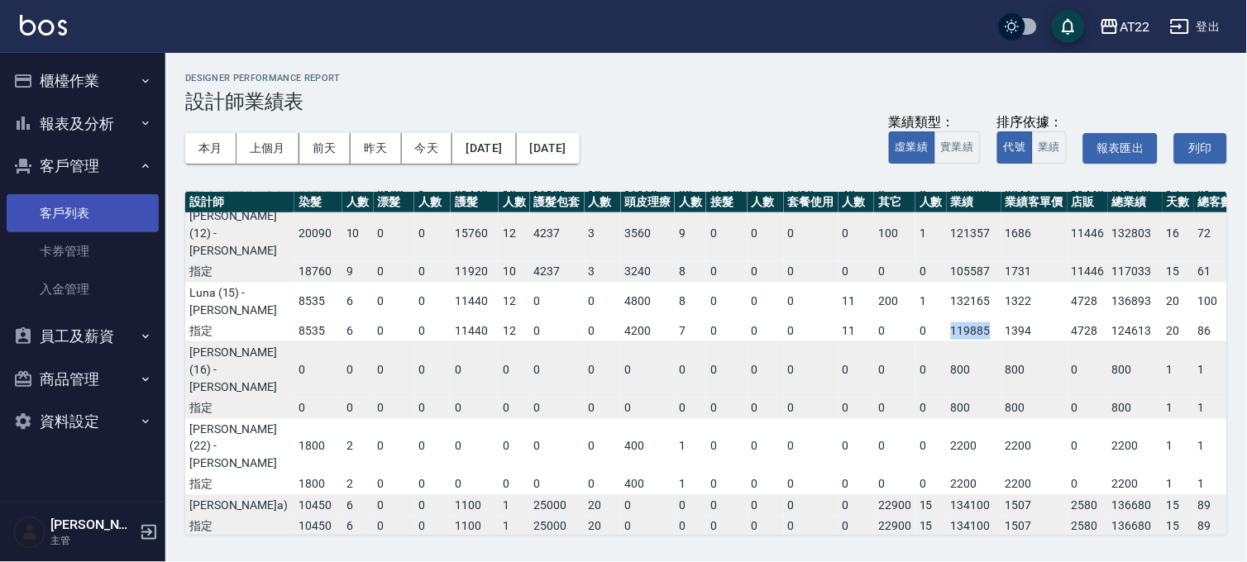
click at [84, 212] on link "客戶列表" at bounding box center [83, 213] width 152 height 38
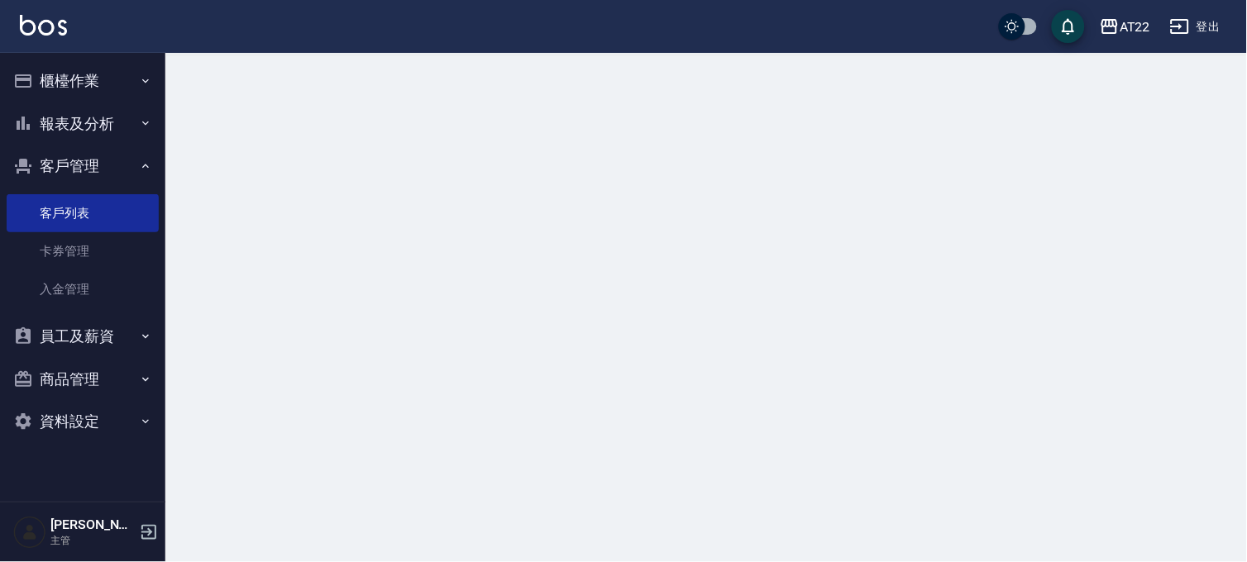
click at [261, 122] on div at bounding box center [623, 281] width 1247 height 562
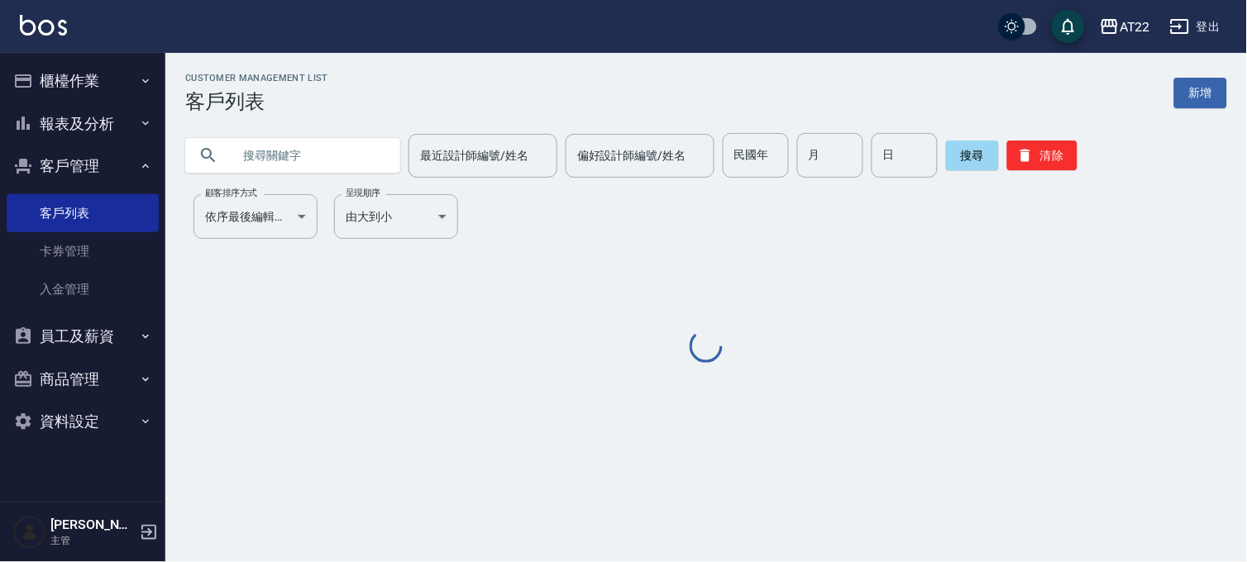
click at [328, 137] on input "text" at bounding box center [308, 155] width 155 height 45
type input "0930234659"
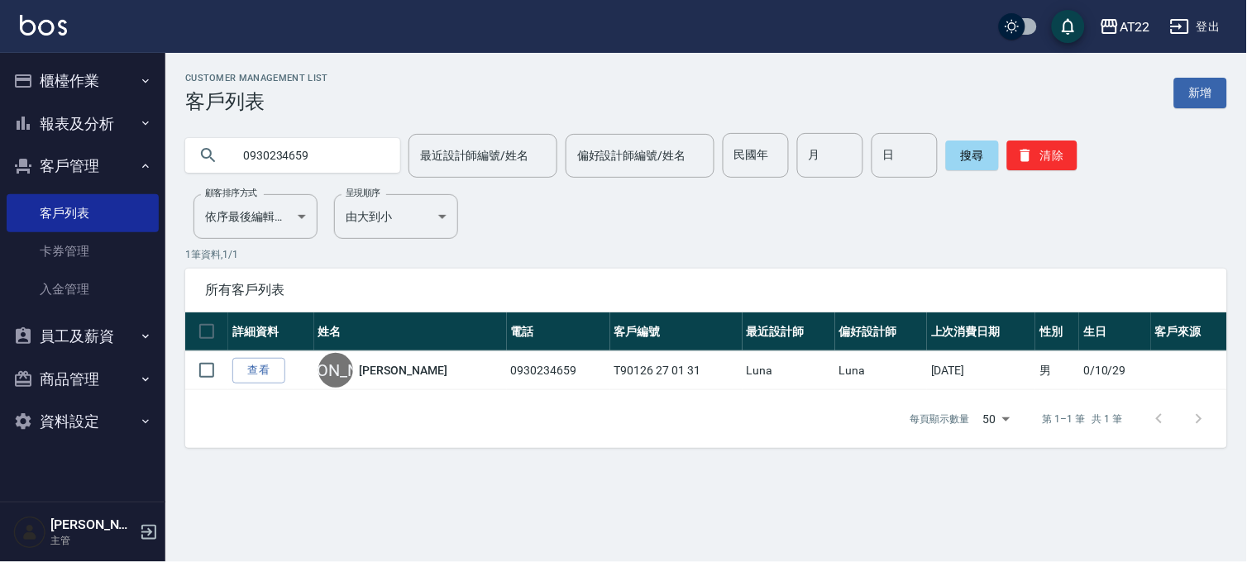
click at [122, 120] on button "報表及分析" at bounding box center [83, 124] width 152 height 43
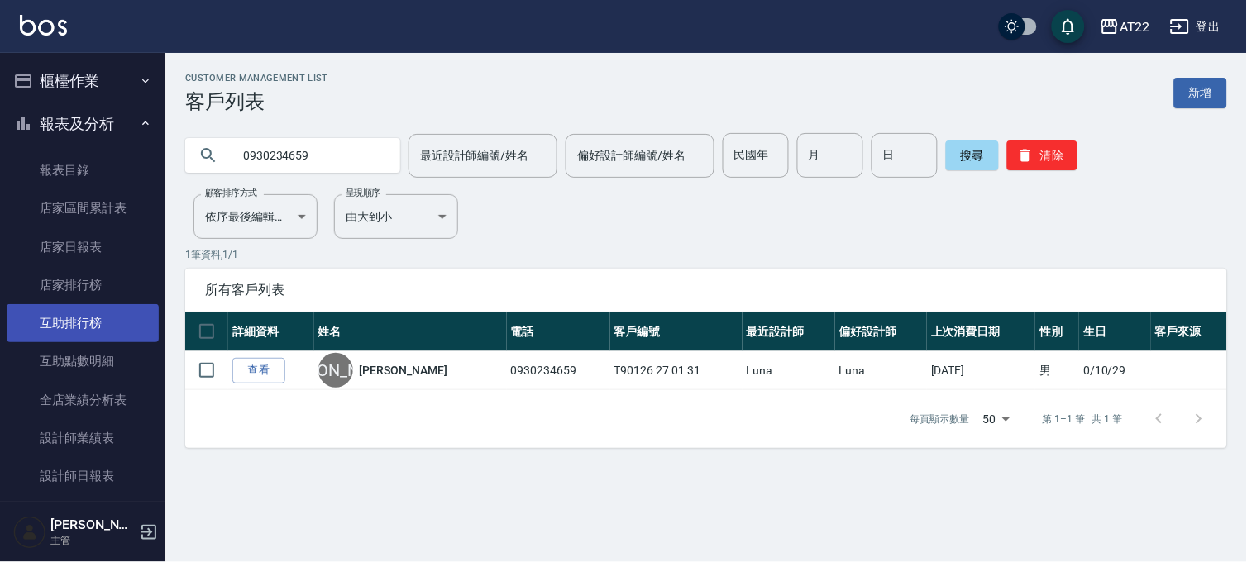
click at [103, 317] on link "互助排行榜" at bounding box center [83, 323] width 152 height 38
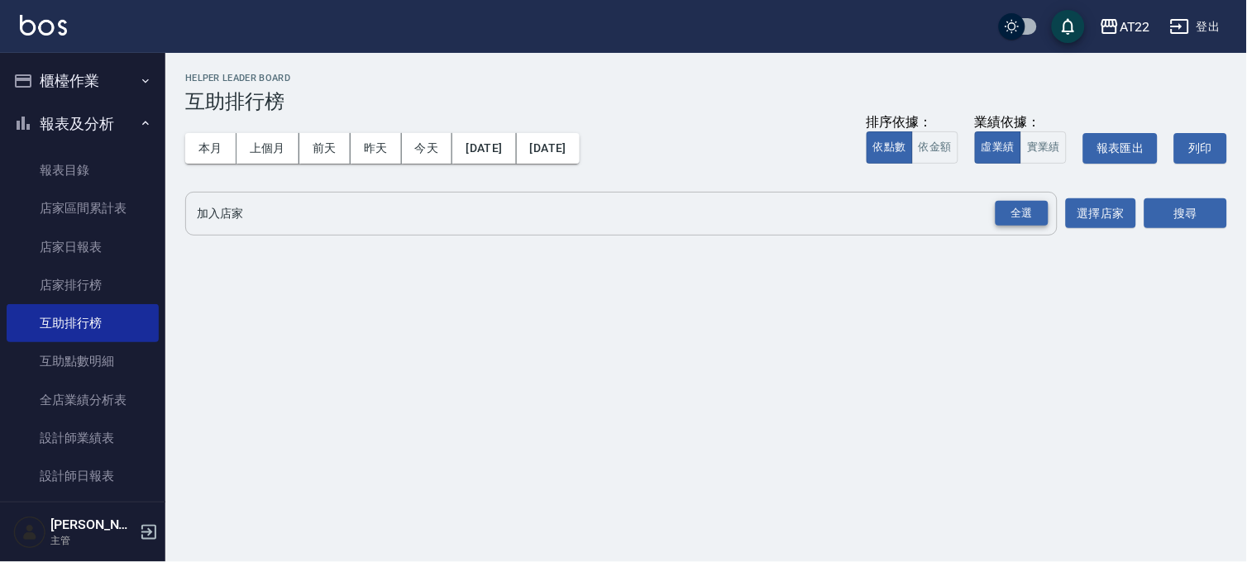
click at [1028, 195] on div "全選" at bounding box center [1021, 214] width 58 height 44
click at [1027, 209] on div "全選" at bounding box center [1021, 214] width 53 height 26
click at [1176, 210] on button "搜尋" at bounding box center [1185, 214] width 83 height 31
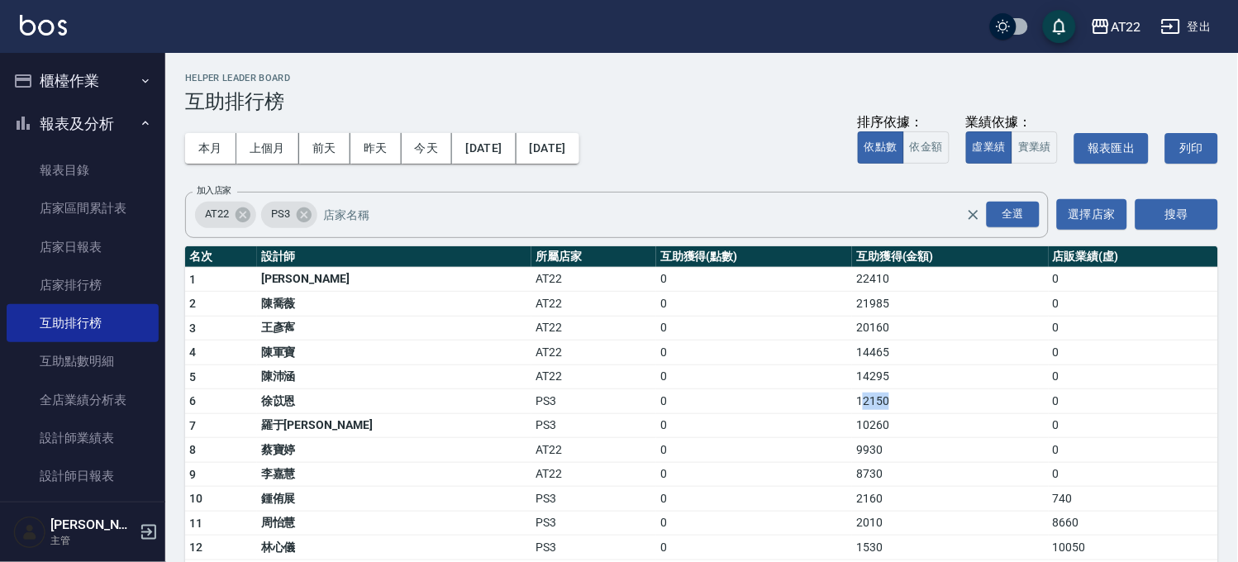
drag, startPoint x: 802, startPoint y: 403, endPoint x: 837, endPoint y: 408, distance: 35.9
click at [852, 408] on td "12150" at bounding box center [950, 401] width 196 height 25
click at [852, 427] on td "10260" at bounding box center [950, 425] width 196 height 25
drag, startPoint x: 795, startPoint y: 465, endPoint x: 824, endPoint y: 465, distance: 28.9
click at [852, 465] on td "8730" at bounding box center [950, 474] width 196 height 25
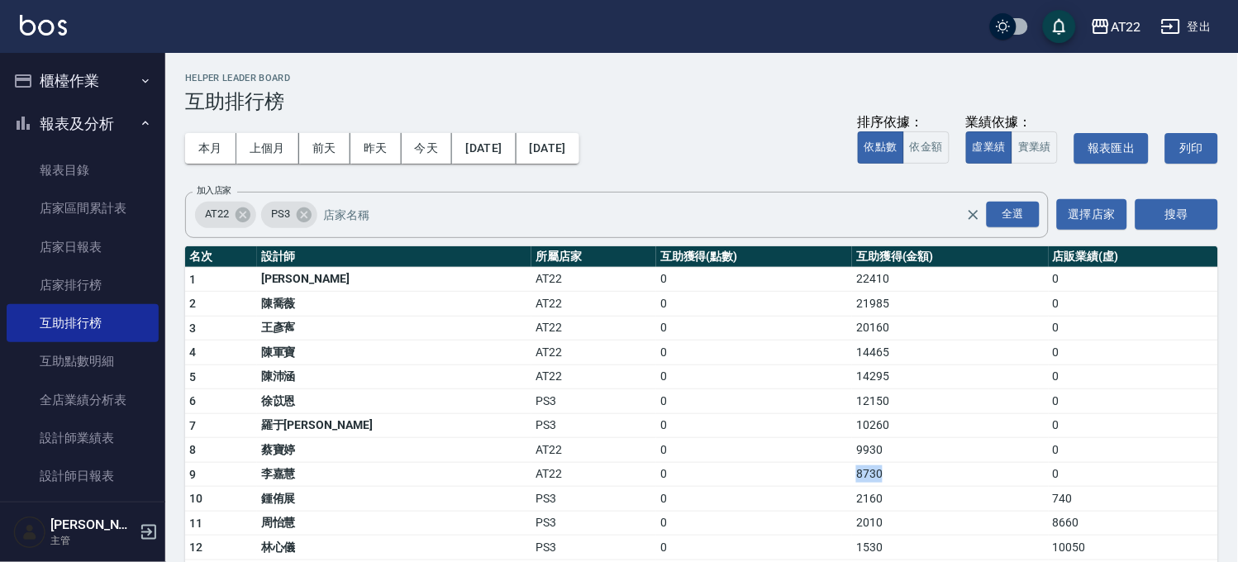
click at [852, 475] on td "8730" at bounding box center [950, 474] width 196 height 25
drag, startPoint x: 808, startPoint y: 379, endPoint x: 824, endPoint y: 382, distance: 16.9
click at [852, 382] on td "14295" at bounding box center [950, 377] width 196 height 25
click at [852, 383] on td "14295" at bounding box center [950, 377] width 196 height 25
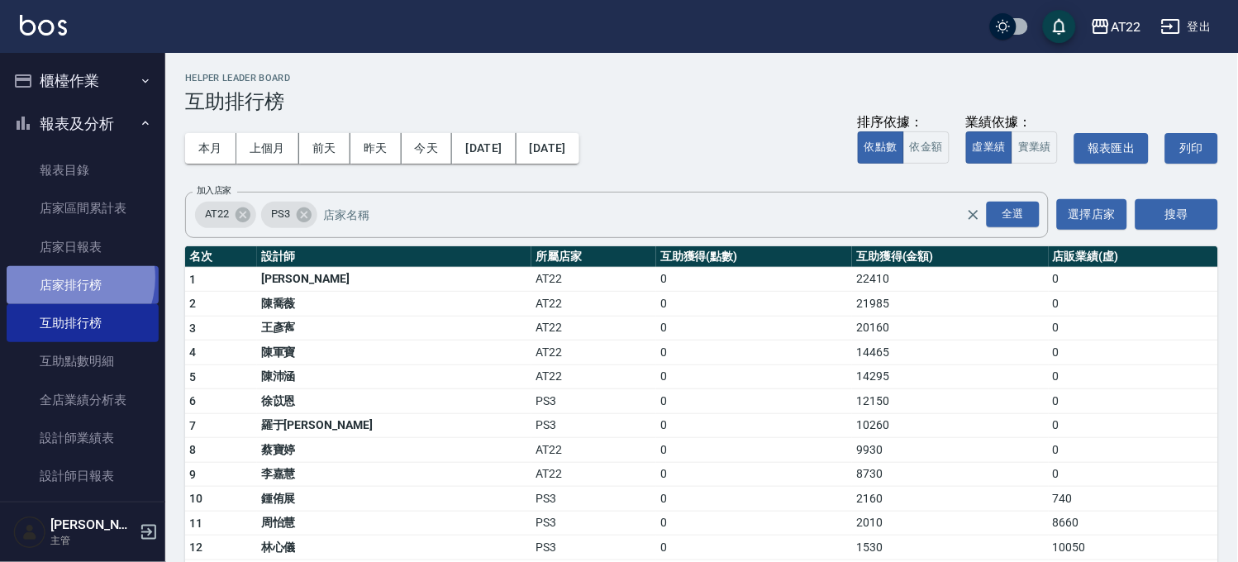
click at [64, 278] on link "店家排行榜" at bounding box center [83, 285] width 152 height 38
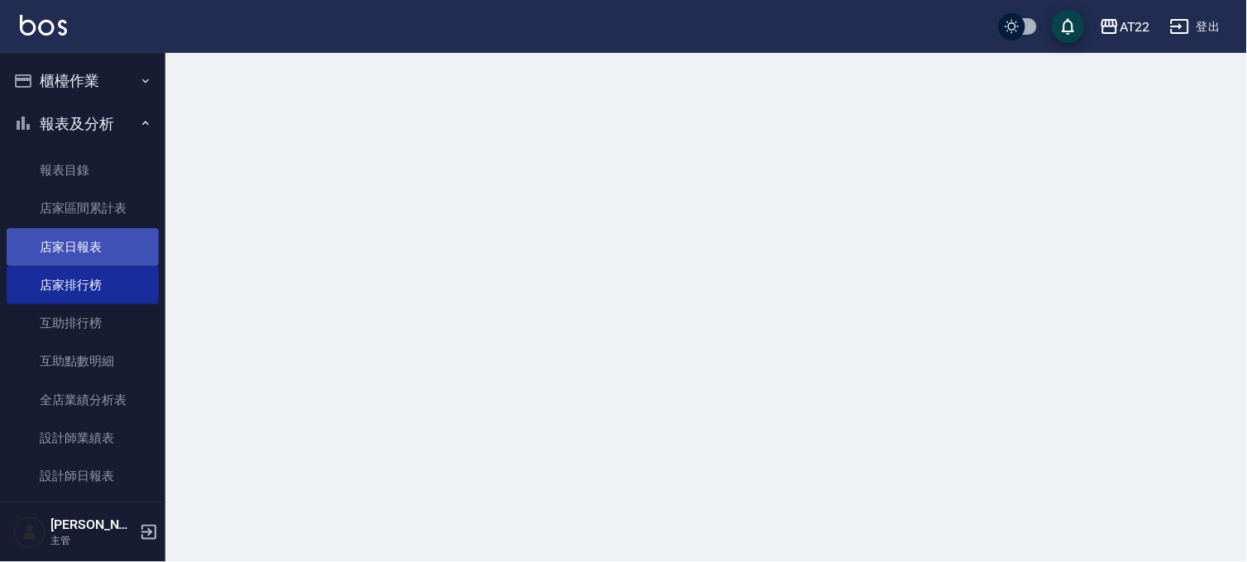
click at [69, 246] on link "店家日報表" at bounding box center [83, 247] width 152 height 38
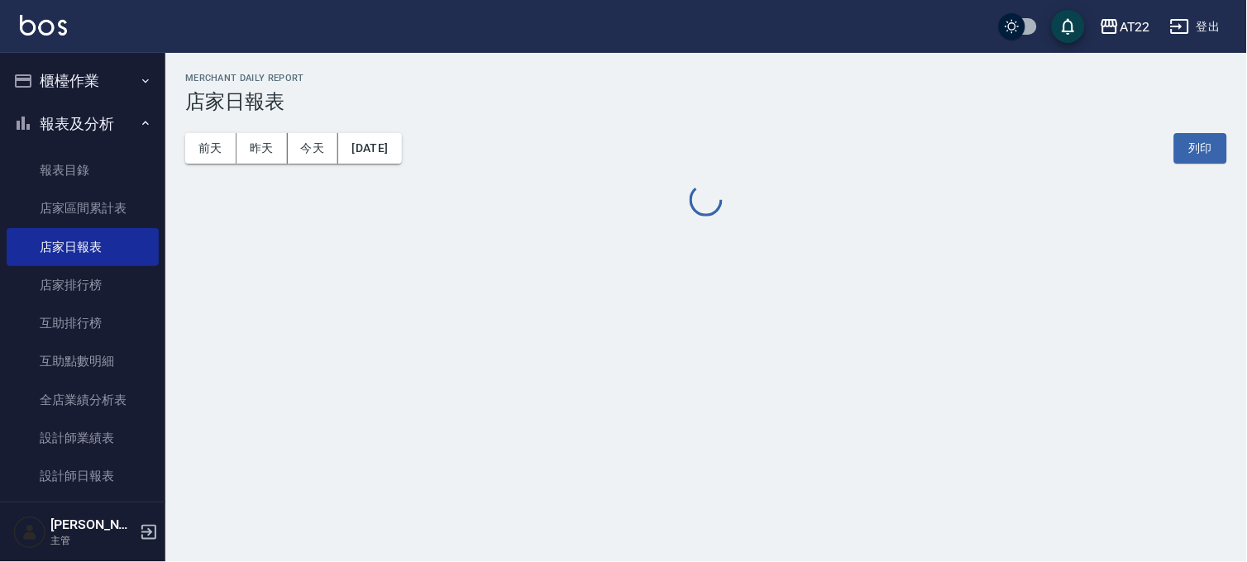
click at [103, 112] on button "報表及分析" at bounding box center [83, 124] width 152 height 43
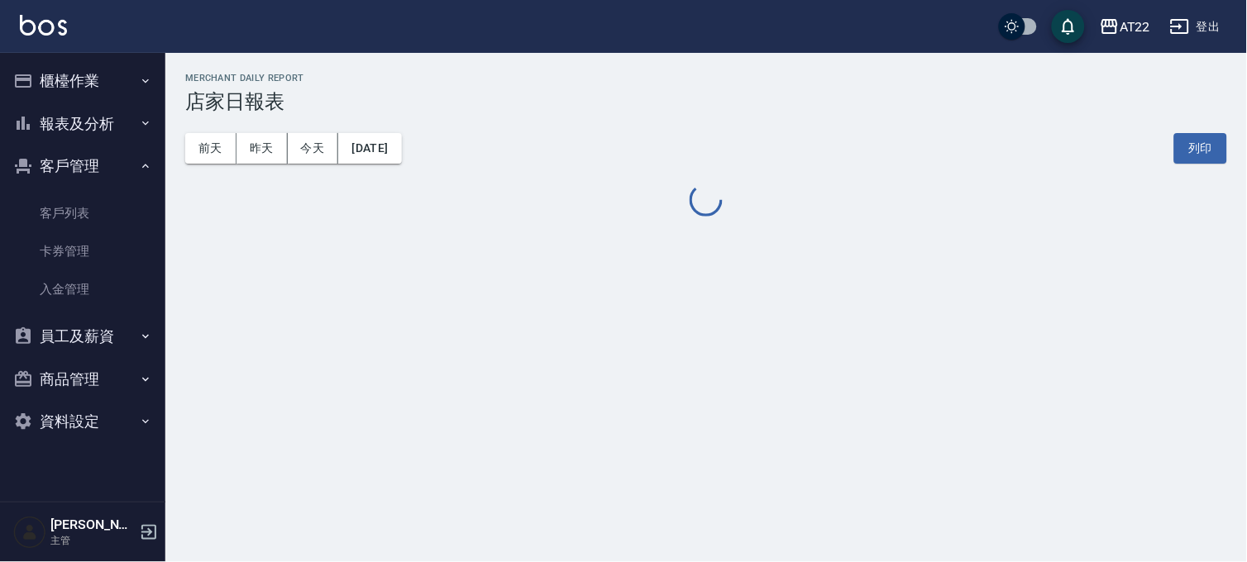
click at [110, 60] on button "櫃檯作業" at bounding box center [83, 81] width 152 height 43
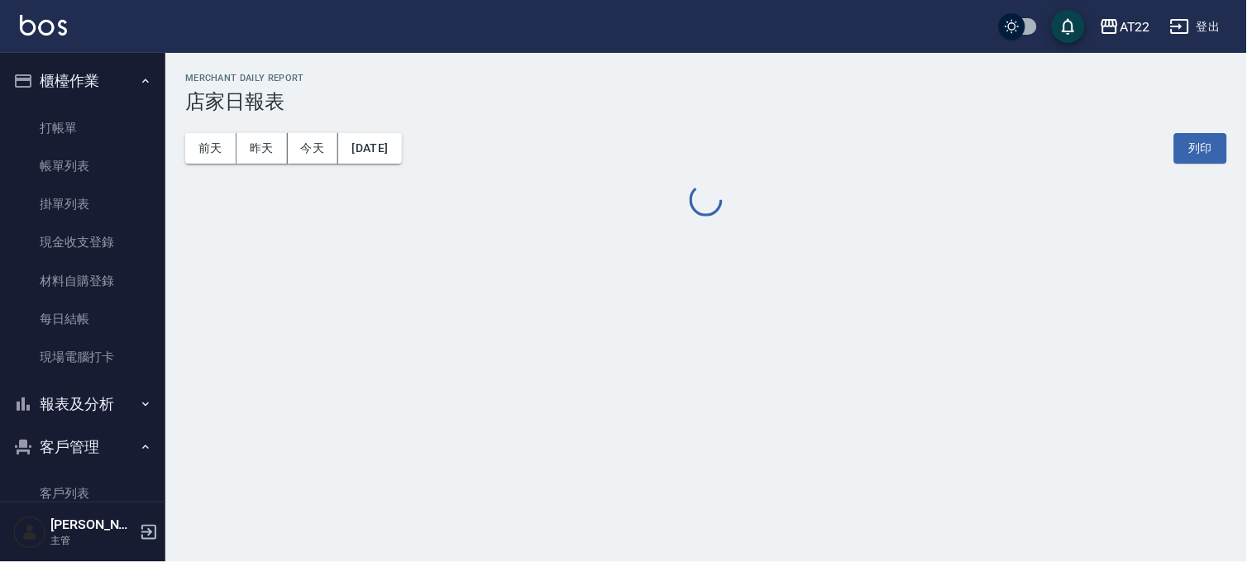
click at [110, 60] on button "櫃檯作業" at bounding box center [83, 81] width 152 height 43
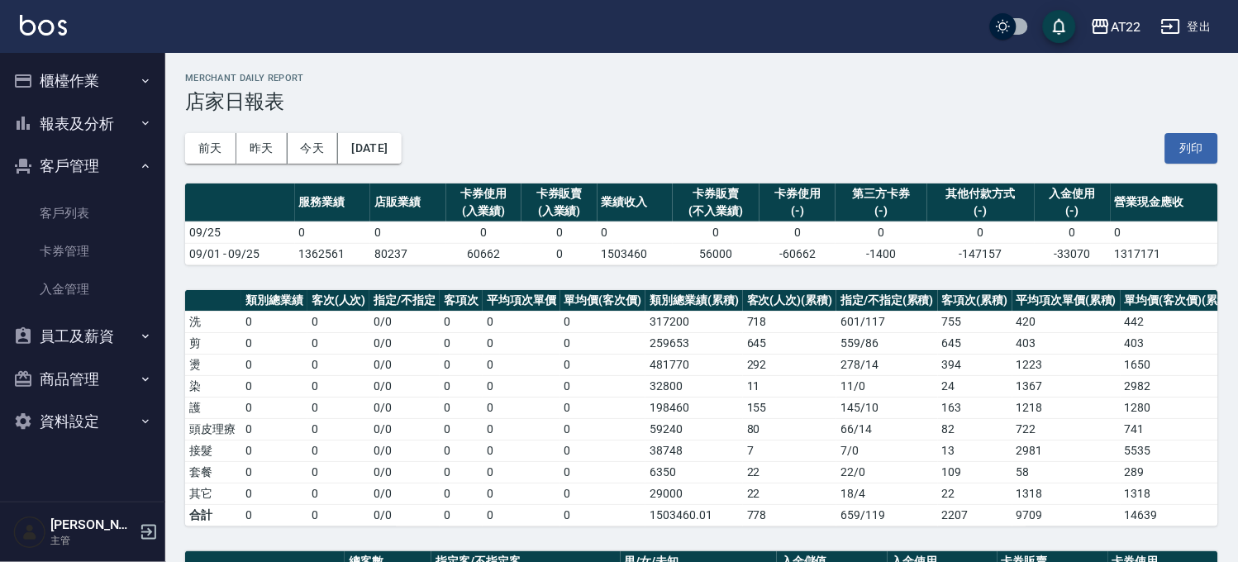
click at [102, 158] on button "客戶管理" at bounding box center [83, 166] width 152 height 43
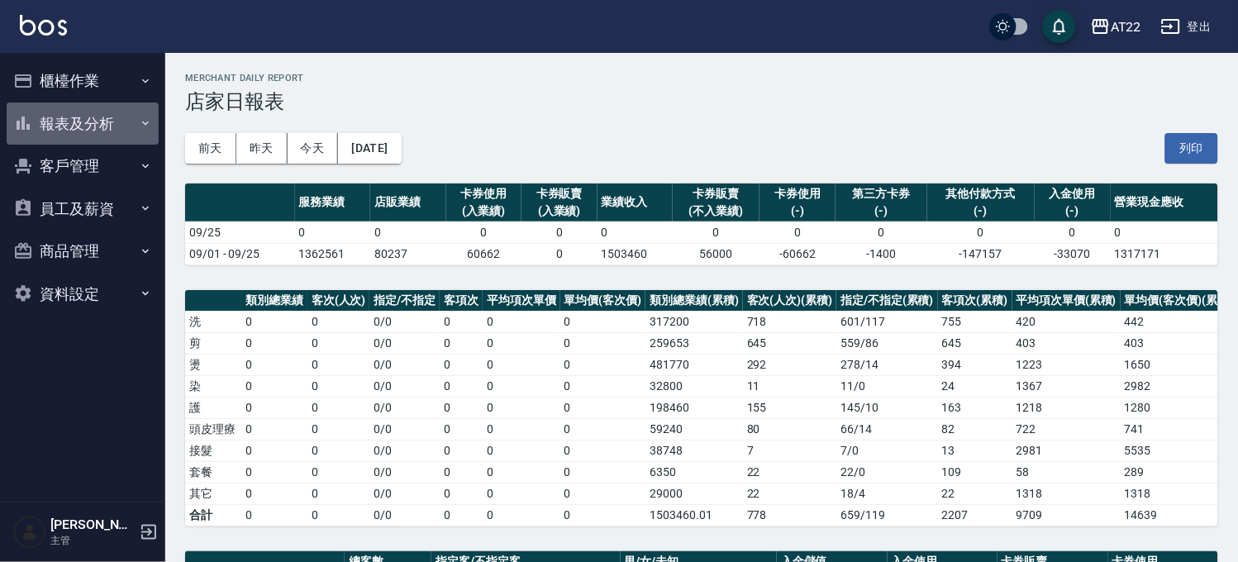
click at [78, 105] on button "報表及分析" at bounding box center [83, 124] width 152 height 43
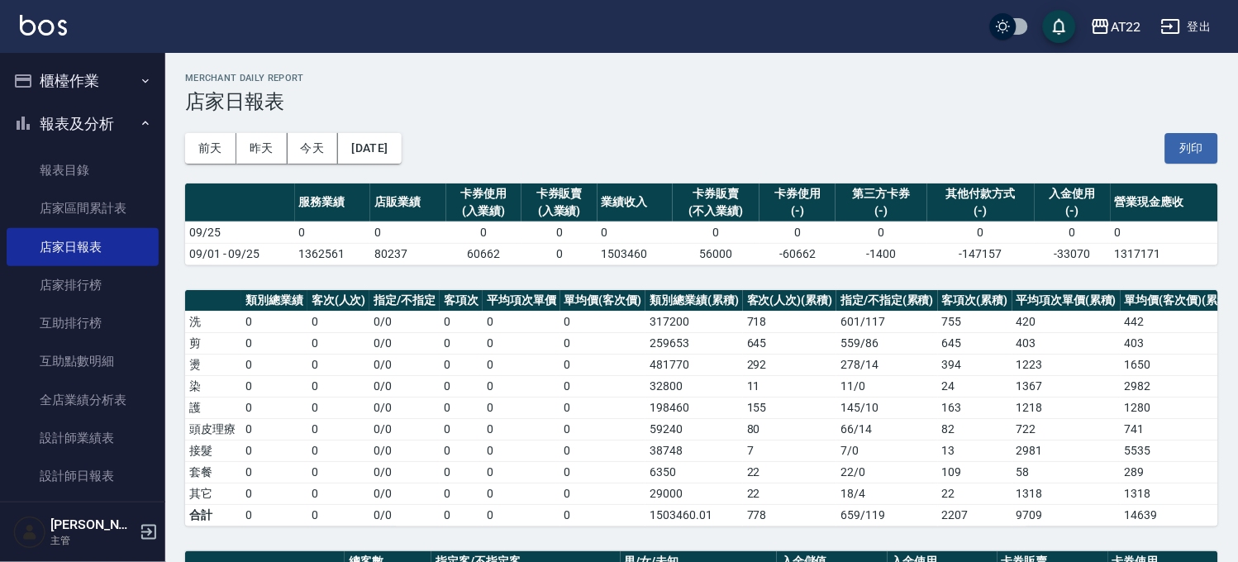
click at [93, 79] on button "櫃檯作業" at bounding box center [83, 81] width 152 height 43
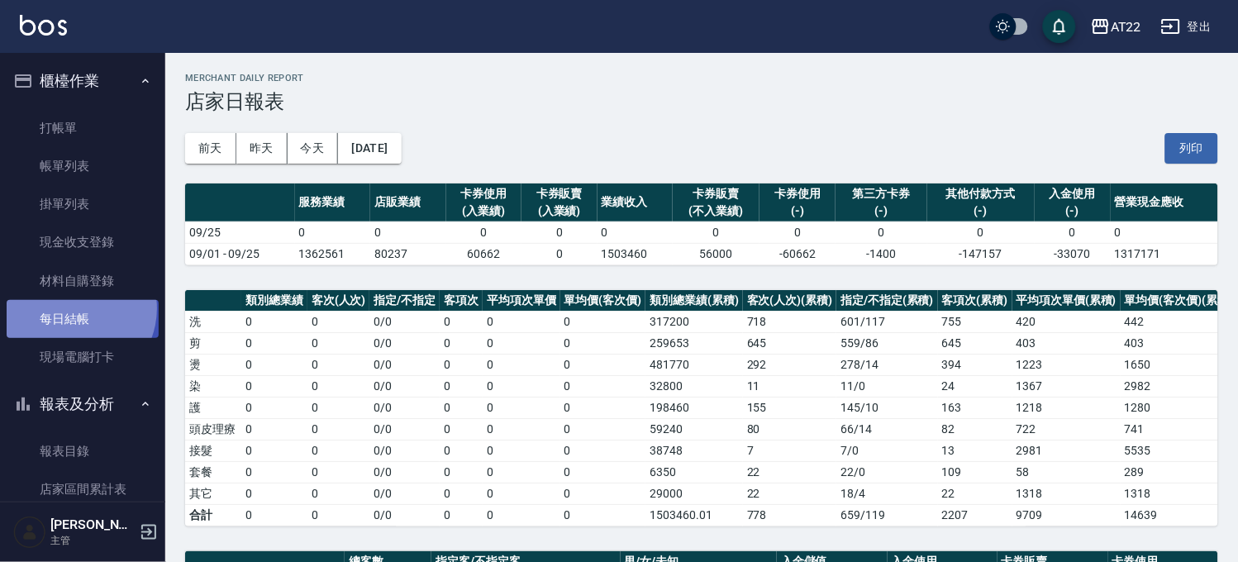
click at [72, 309] on link "每日結帳" at bounding box center [83, 319] width 152 height 38
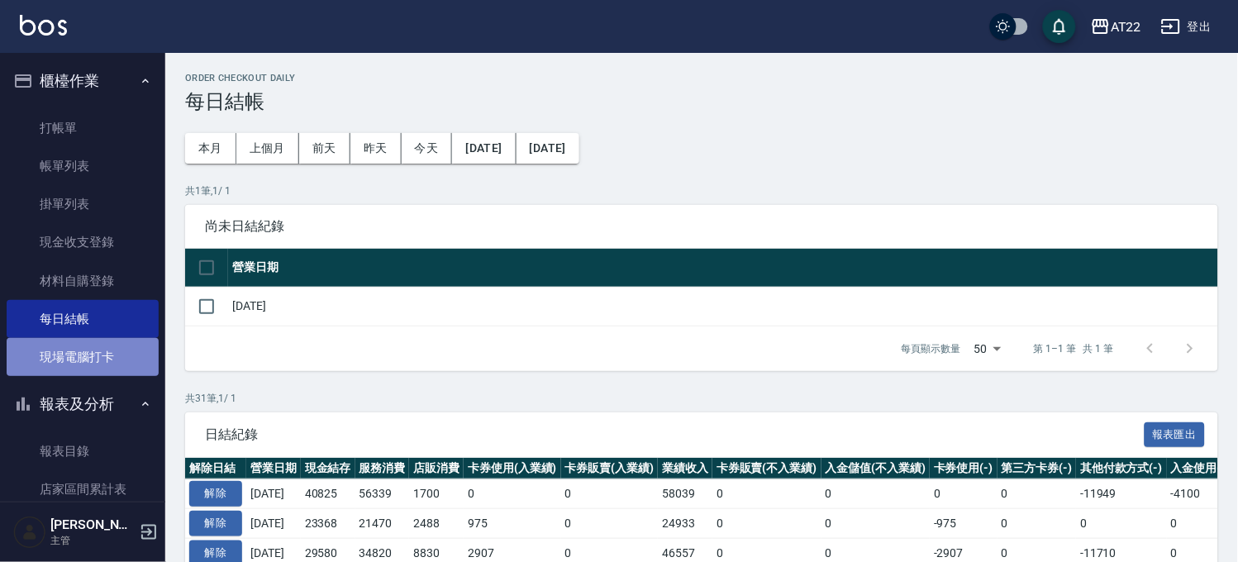
click at [104, 351] on link "現場電腦打卡" at bounding box center [83, 357] width 152 height 38
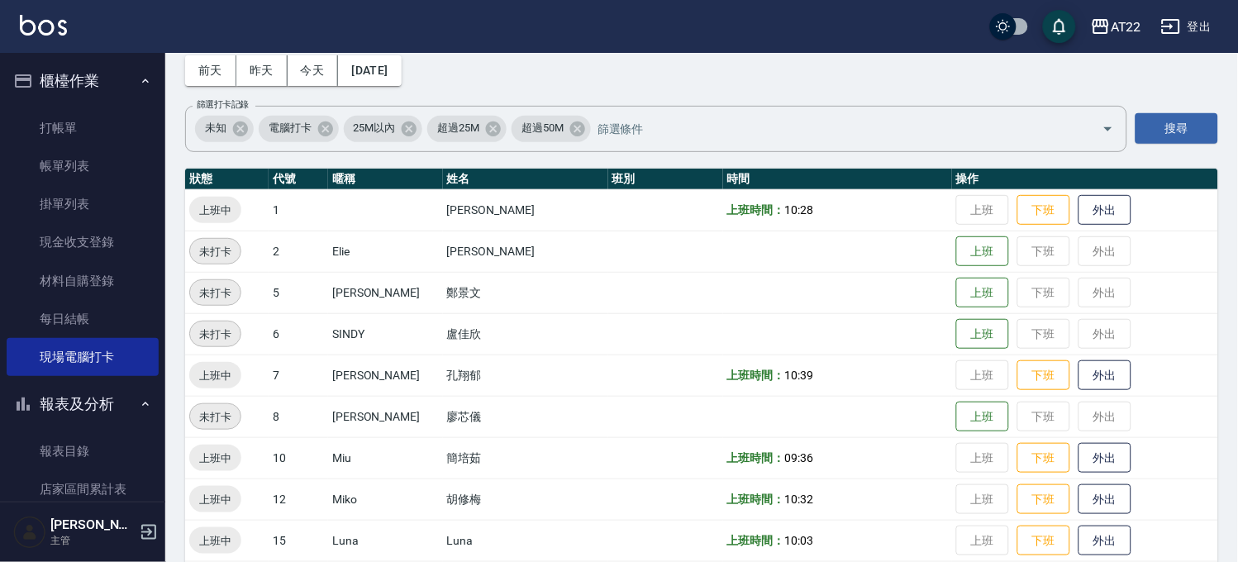
scroll to position [74, 0]
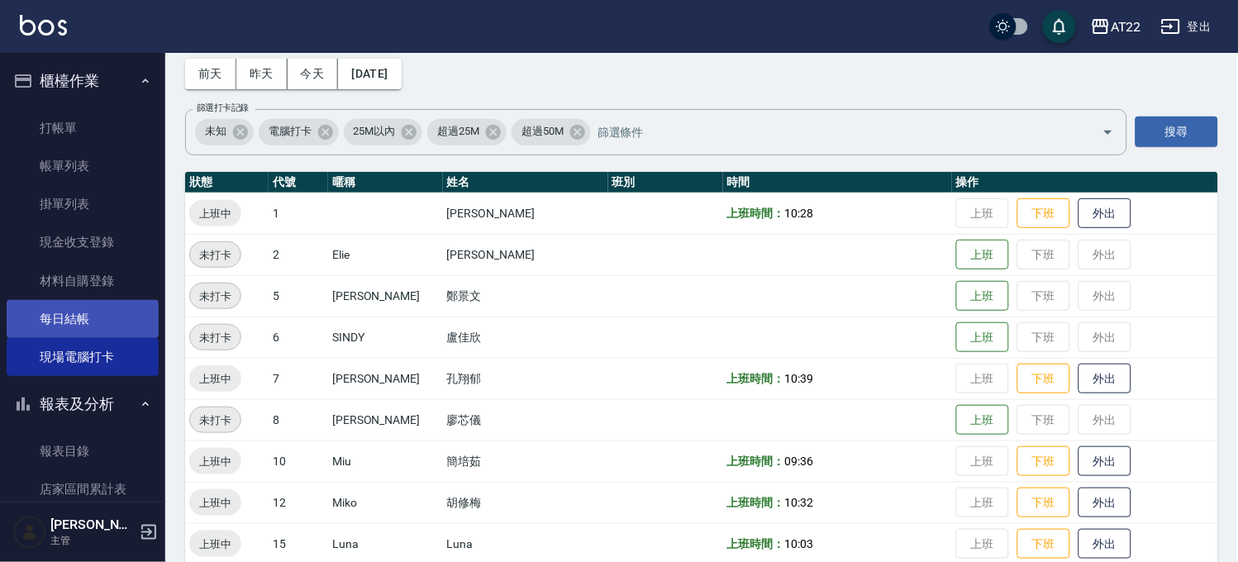
click at [31, 316] on link "每日結帳" at bounding box center [83, 319] width 152 height 38
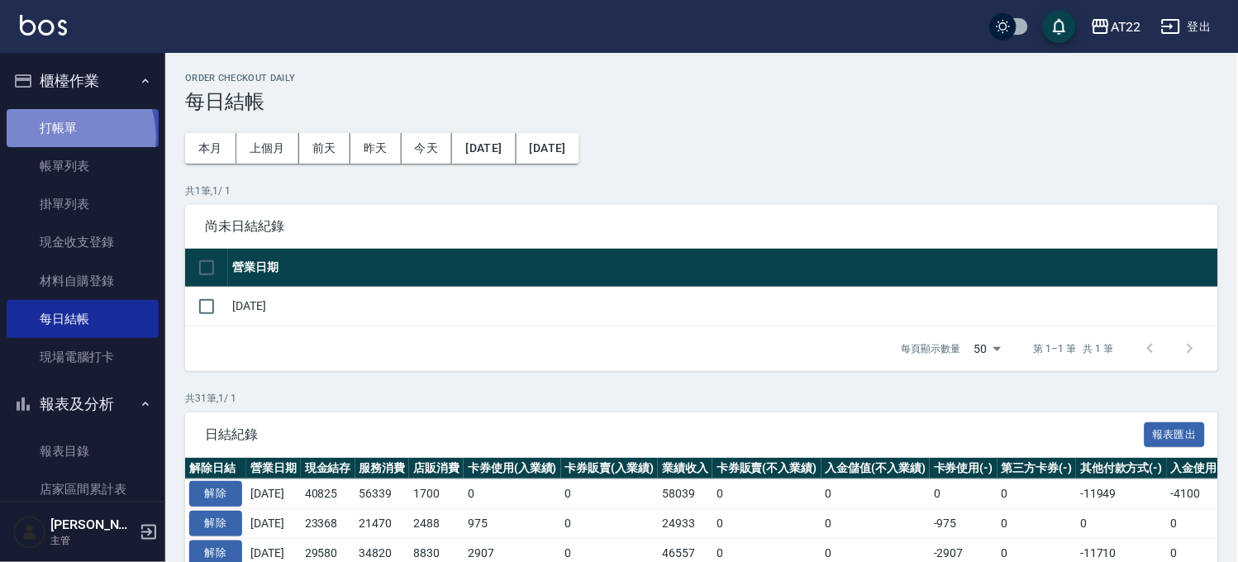
click at [63, 136] on link "打帳單" at bounding box center [83, 128] width 152 height 38
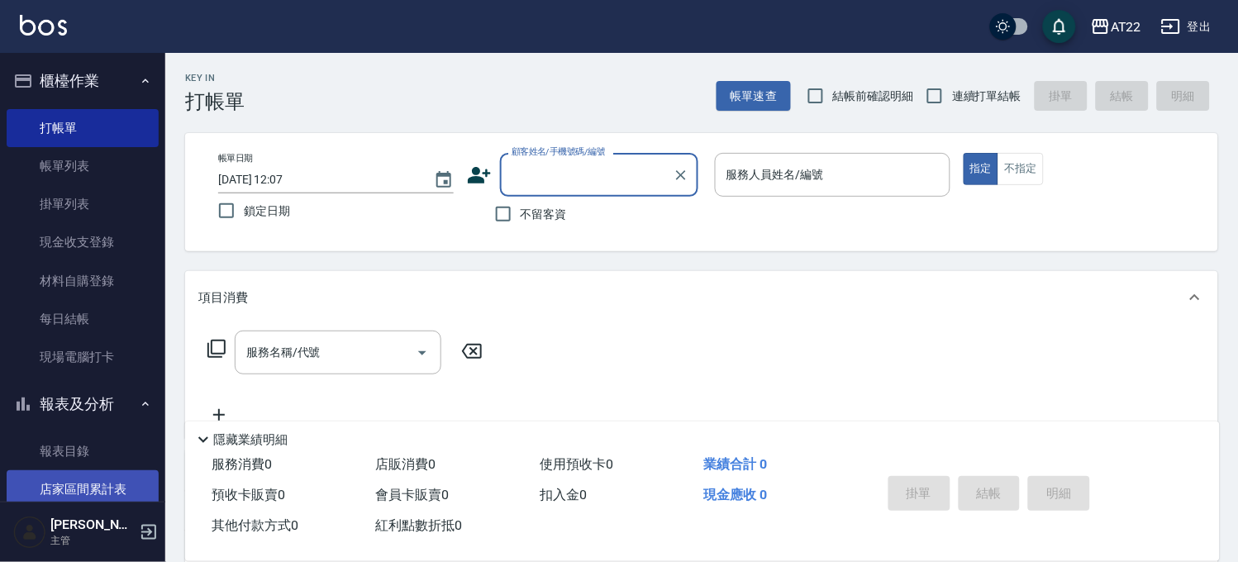
scroll to position [184, 0]
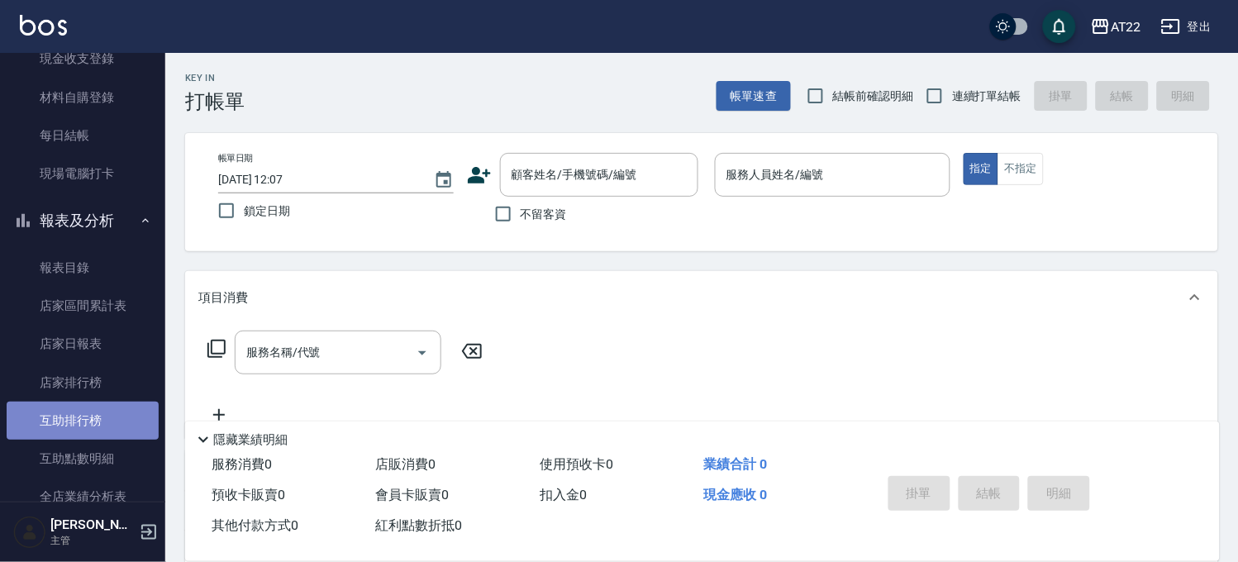
click at [84, 418] on link "互助排行榜" at bounding box center [83, 421] width 152 height 38
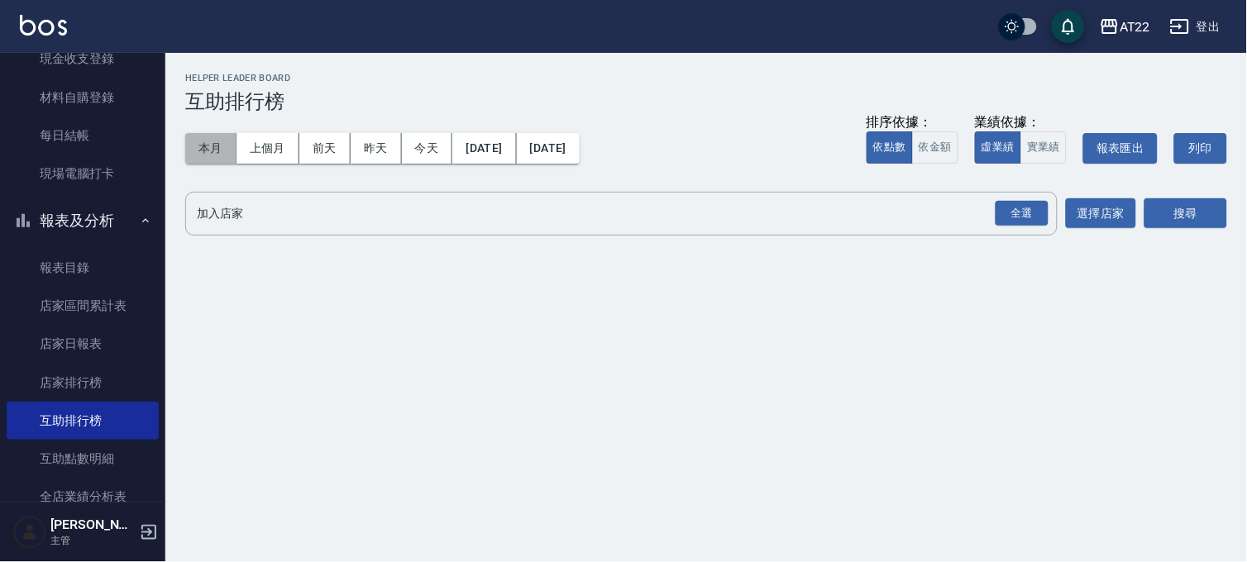
click at [212, 154] on button "本月" at bounding box center [210, 148] width 51 height 31
click at [1020, 210] on div "全選" at bounding box center [1021, 214] width 53 height 26
click at [1192, 198] on div "搜尋" at bounding box center [1185, 215] width 83 height 46
click at [1181, 205] on button "搜尋" at bounding box center [1185, 214] width 83 height 31
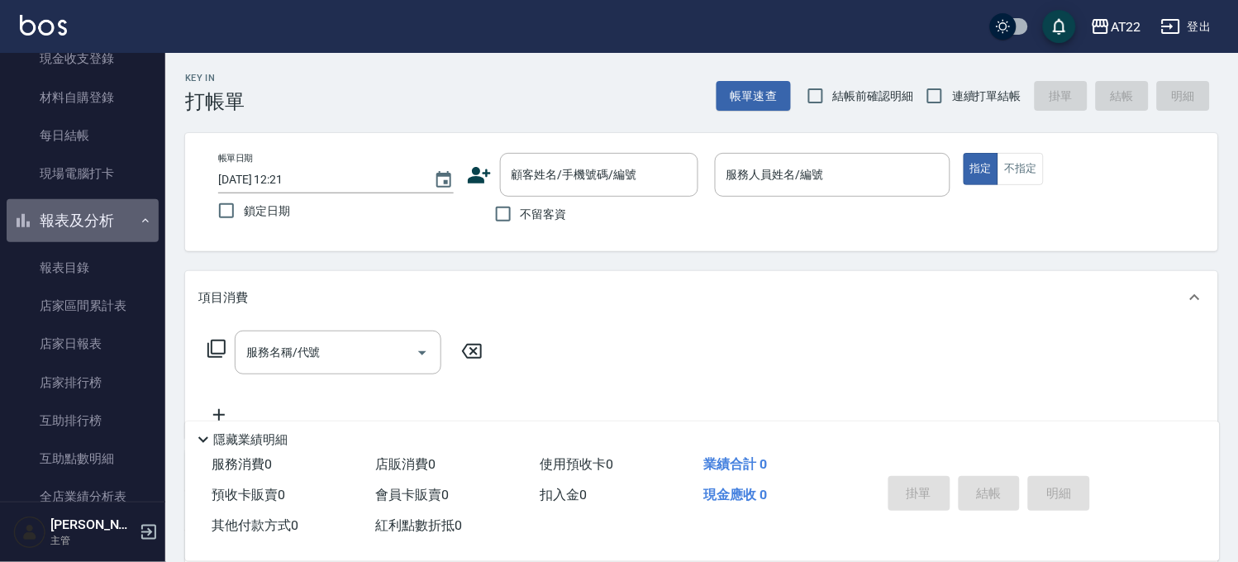
click at [88, 212] on button "報表及分析" at bounding box center [83, 220] width 152 height 43
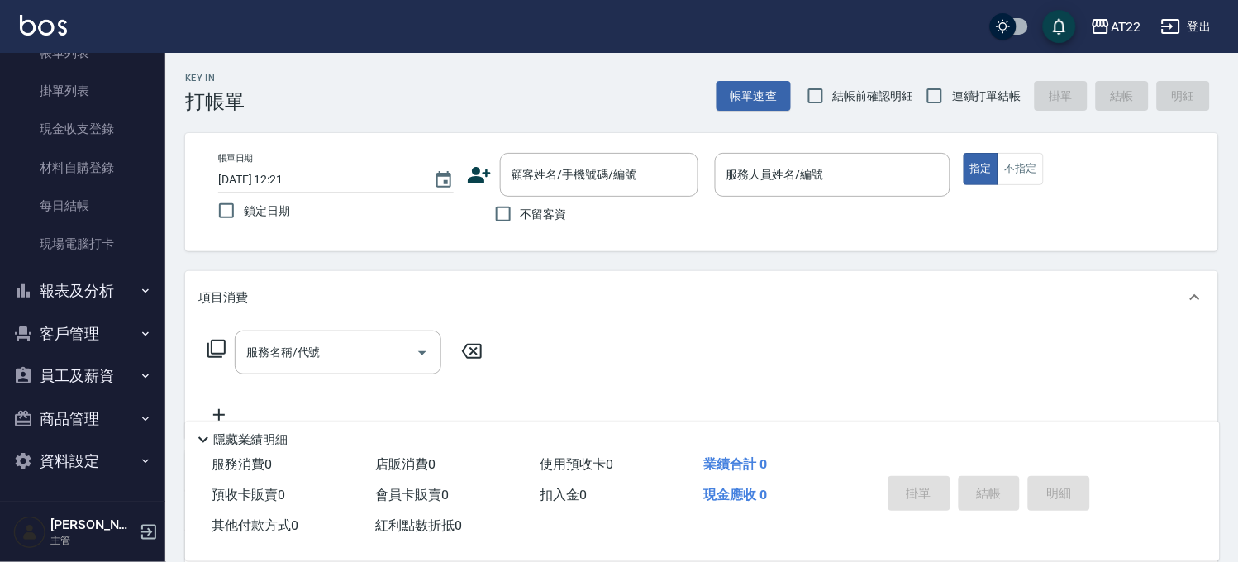
scroll to position [244, 0]
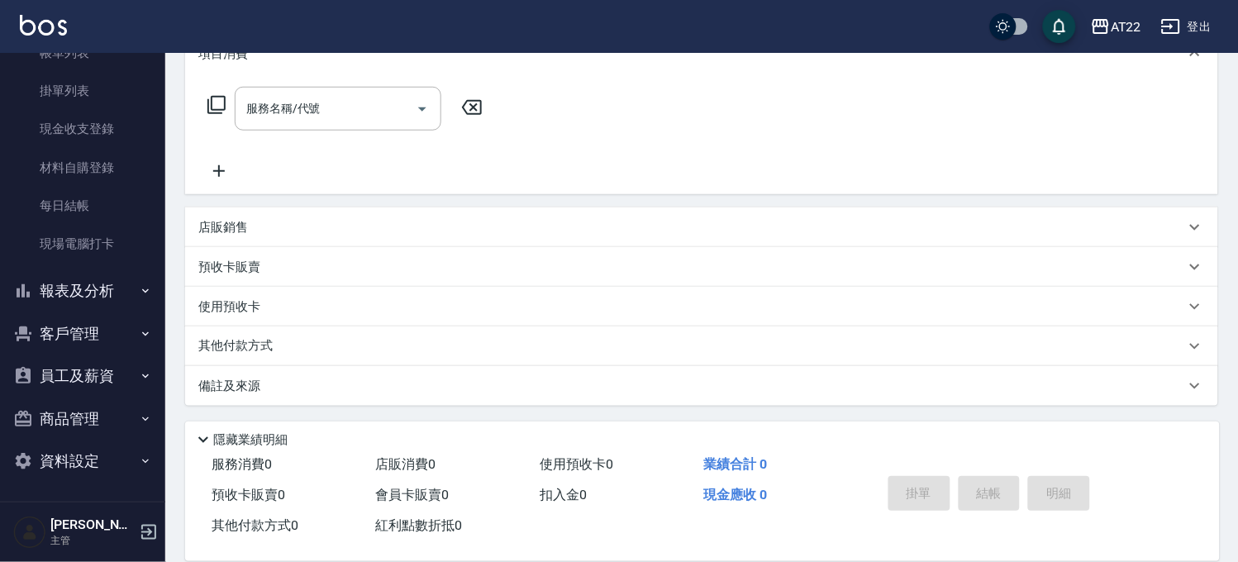
click at [97, 332] on button "客戶管理" at bounding box center [83, 334] width 152 height 43
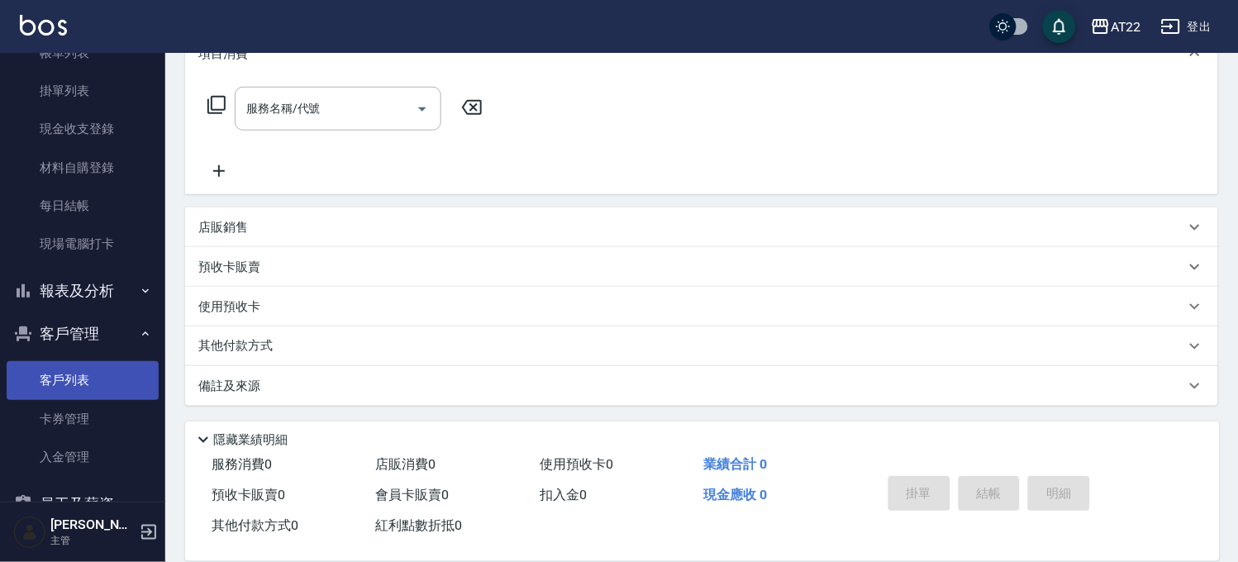
click at [92, 376] on link "客戶列表" at bounding box center [83, 380] width 152 height 38
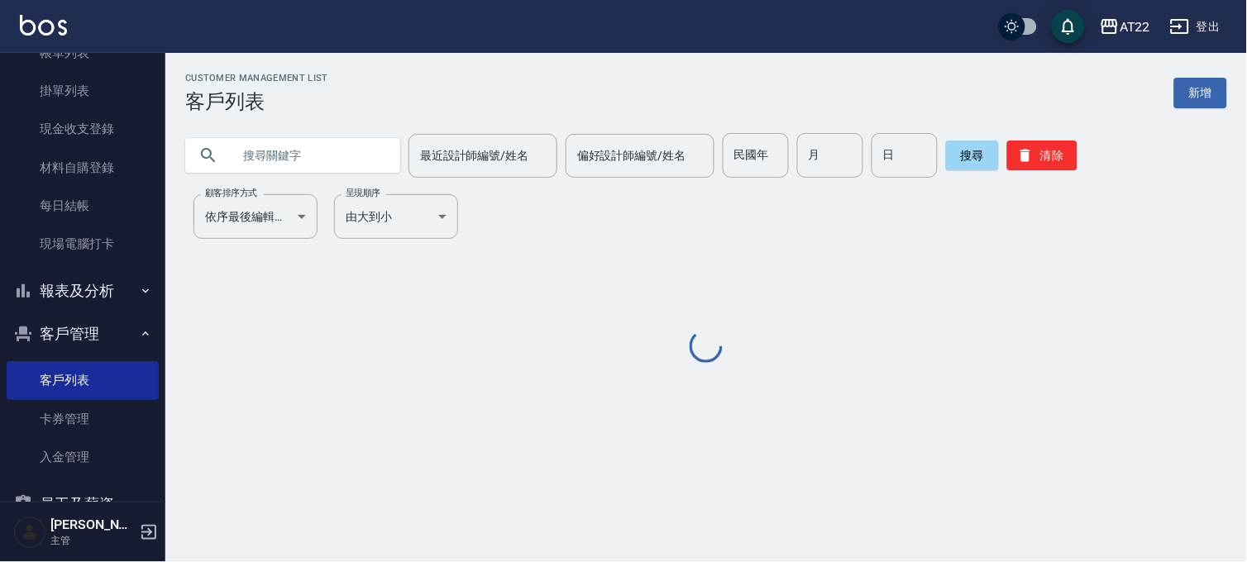
click at [327, 137] on input "text" at bounding box center [308, 155] width 155 height 45
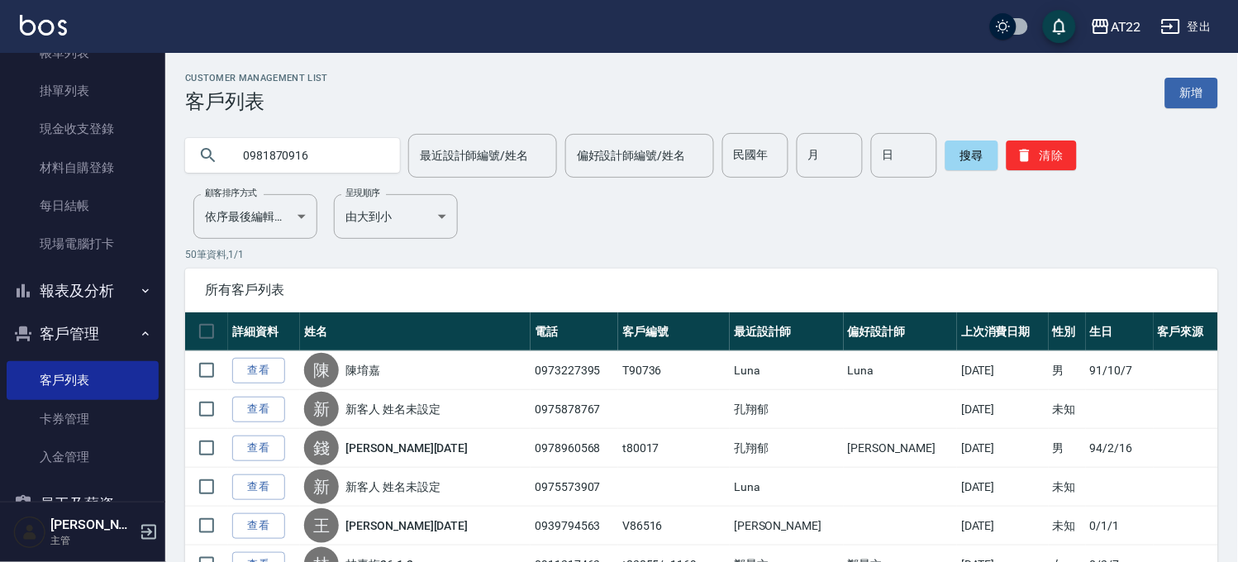
type input "0981870916"
